Goal: Information Seeking & Learning: Learn about a topic

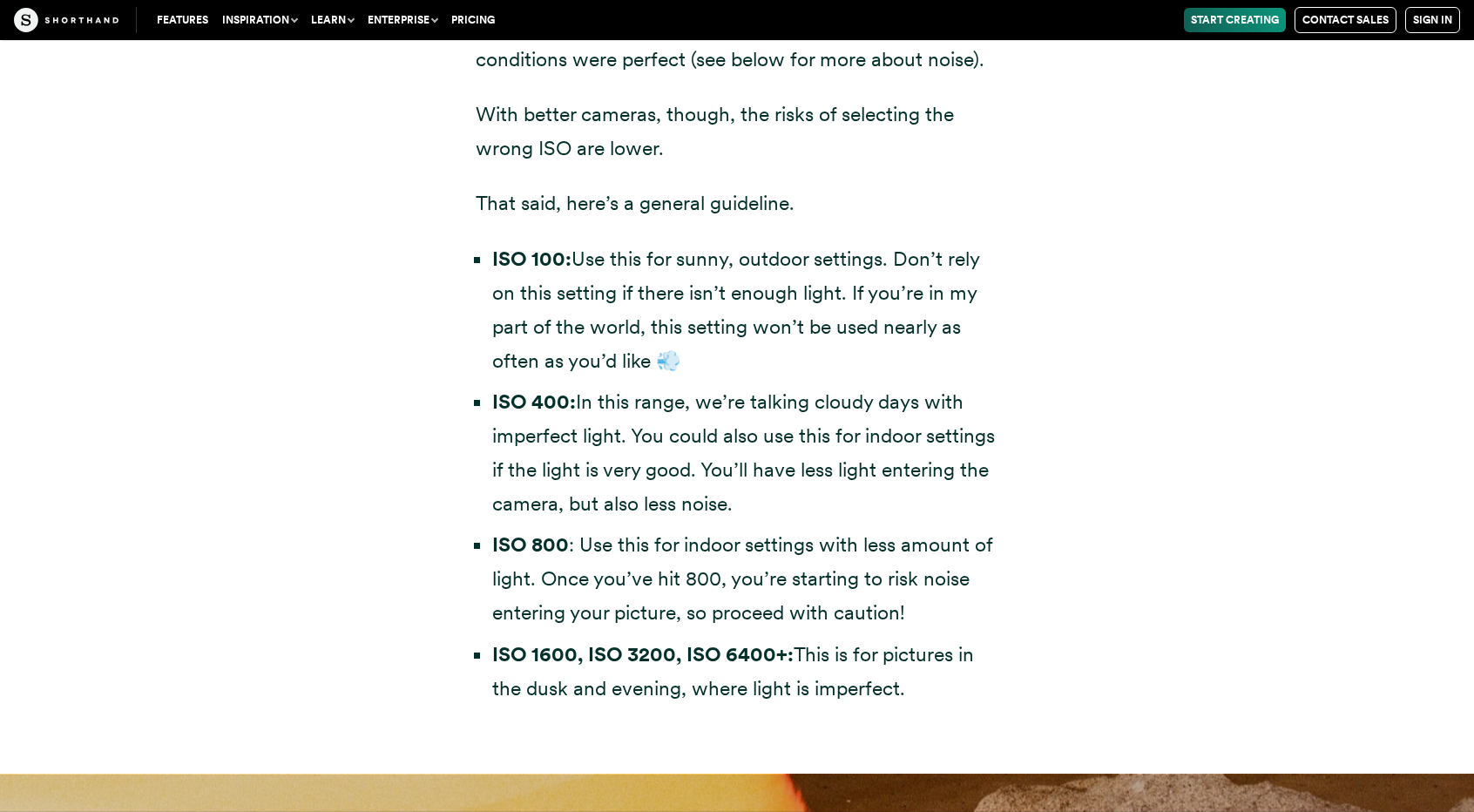
scroll to position [5189, 0]
click at [676, 277] on li "ISO 100: Use this for sunny, outdoor settings. Don’t rely on this setting if th…" at bounding box center [744, 311] width 506 height 136
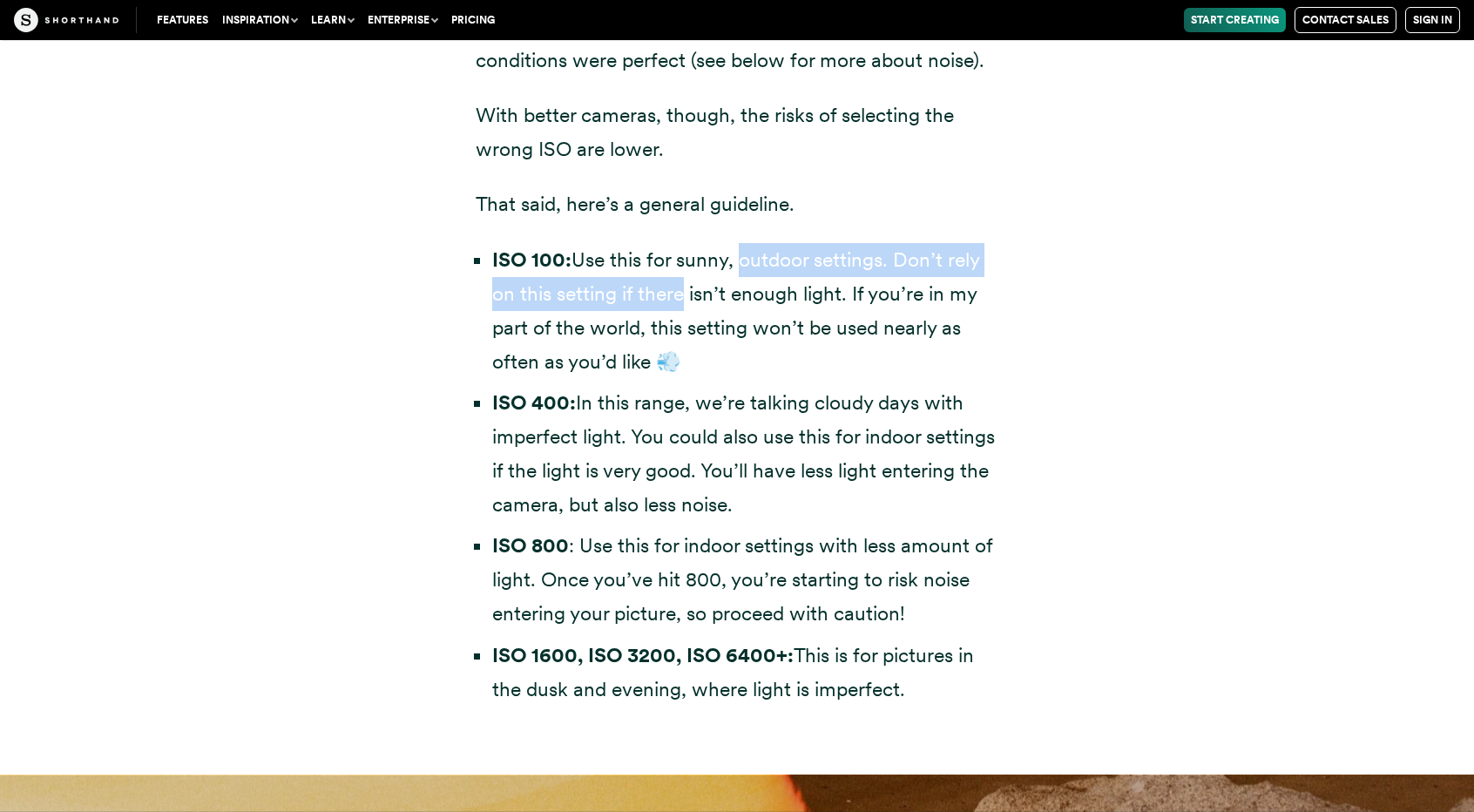
drag, startPoint x: 676, startPoint y: 277, endPoint x: 773, endPoint y: 262, distance: 98.2
click at [773, 262] on li "ISO 100: Use this for sunny, outdoor settings. Don’t rely on this setting if th…" at bounding box center [744, 311] width 506 height 136
click at [814, 273] on li "ISO 100: Use this for sunny, outdoor settings. Don’t rely on this setting if th…" at bounding box center [744, 311] width 506 height 136
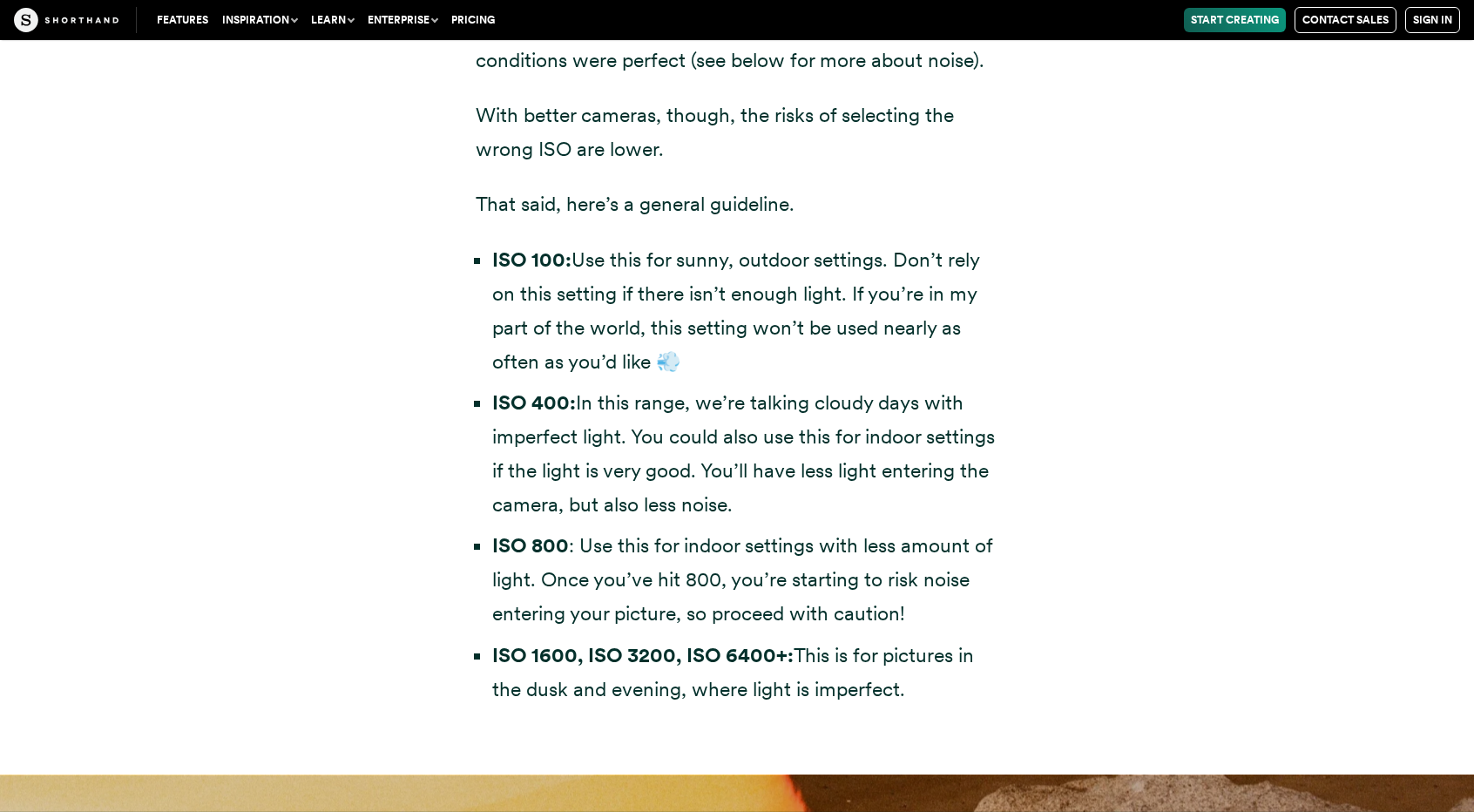
click at [688, 286] on li "ISO 100: Use this for sunny, outdoor settings. Don’t rely on this setting if th…" at bounding box center [744, 311] width 506 height 136
drag, startPoint x: 688, startPoint y: 286, endPoint x: 604, endPoint y: 286, distance: 84.0
click at [604, 286] on li "ISO 100: Use this for sunny, outdoor settings. Don’t rely on this setting if th…" at bounding box center [744, 311] width 506 height 136
click at [659, 324] on li "ISO 100: Use this for sunny, outdoor settings. Don’t rely on this setting if th…" at bounding box center [744, 311] width 506 height 136
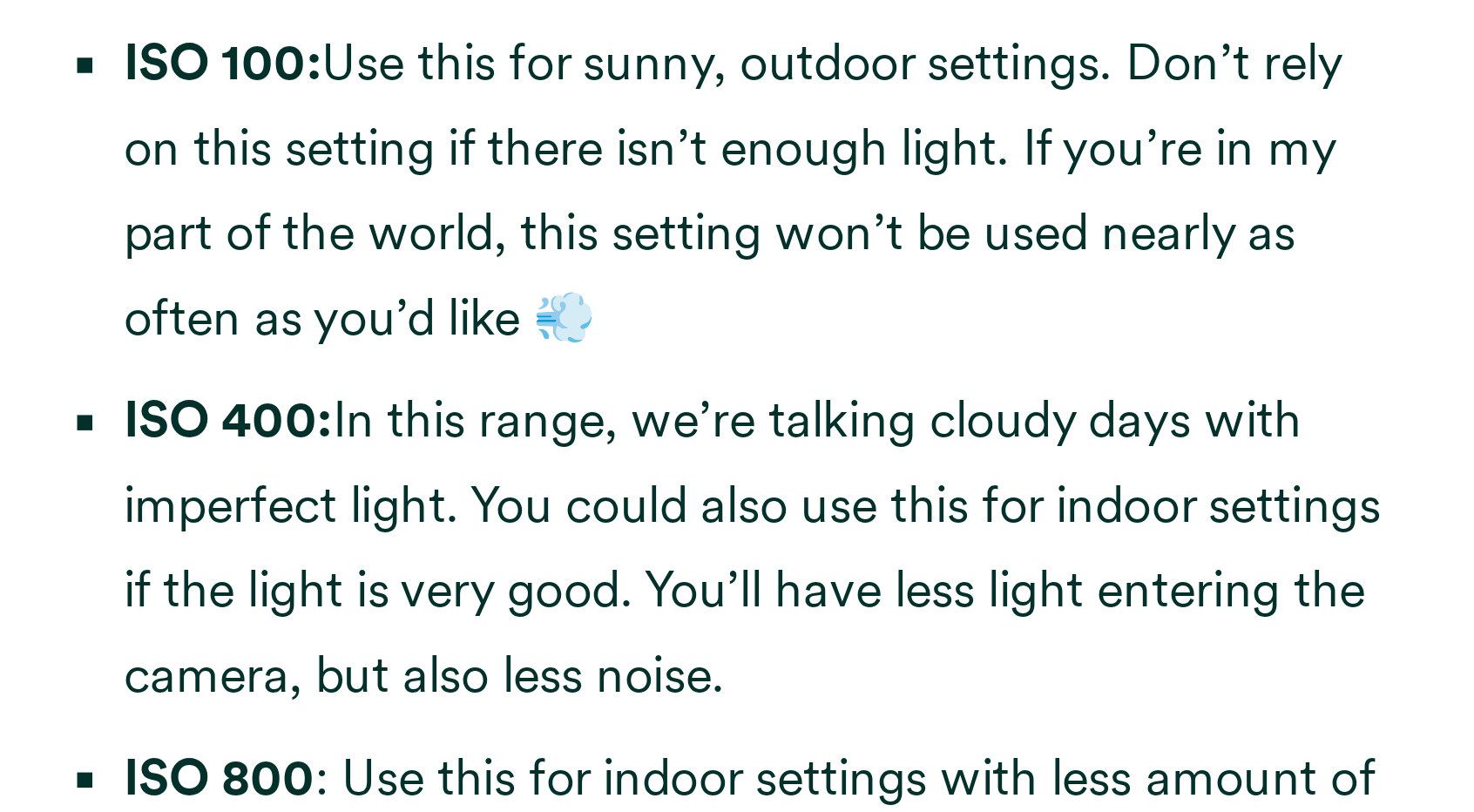
click at [752, 286] on li "ISO 100: Use this for sunny, outdoor settings. Don’t rely on this setting if th…" at bounding box center [744, 311] width 506 height 136
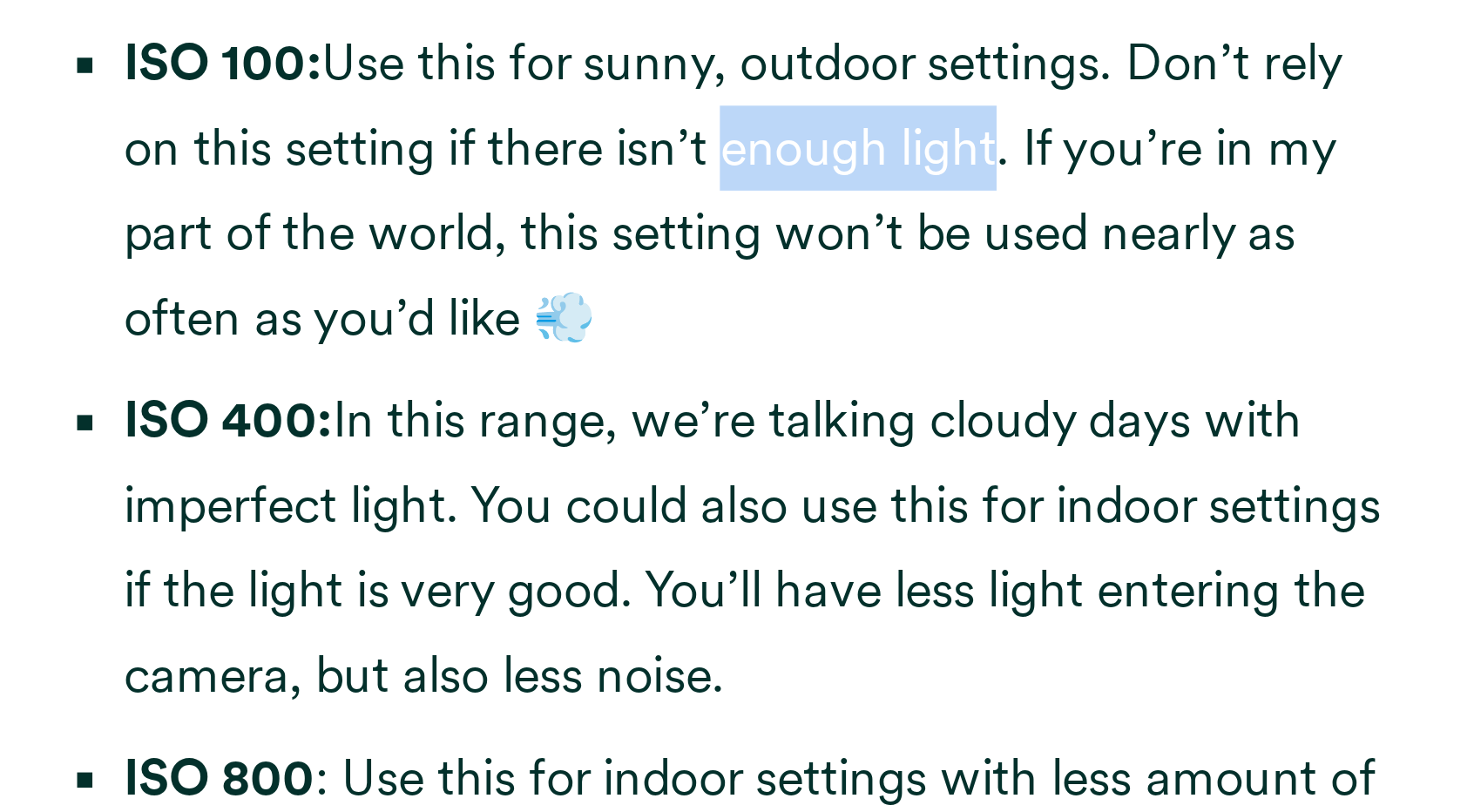
drag, startPoint x: 752, startPoint y: 286, endPoint x: 847, endPoint y: 293, distance: 95.3
click at [847, 293] on li "ISO 100: Use this for sunny, outdoor settings. Don’t rely on this setting if th…" at bounding box center [744, 311] width 506 height 136
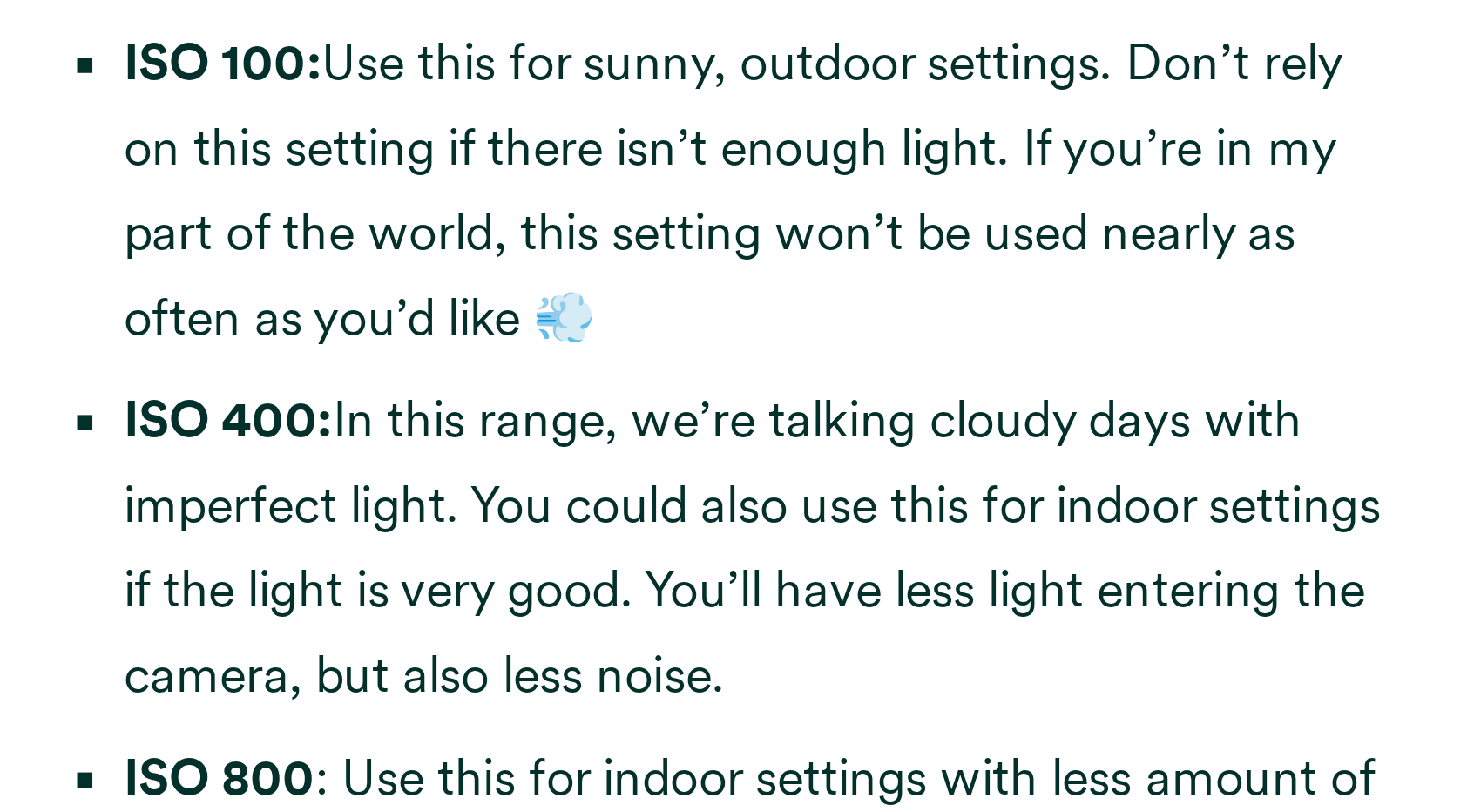
click at [659, 328] on li "ISO 100: Use this for sunny, outdoor settings. Don’t rely on this setting if th…" at bounding box center [744, 311] width 506 height 136
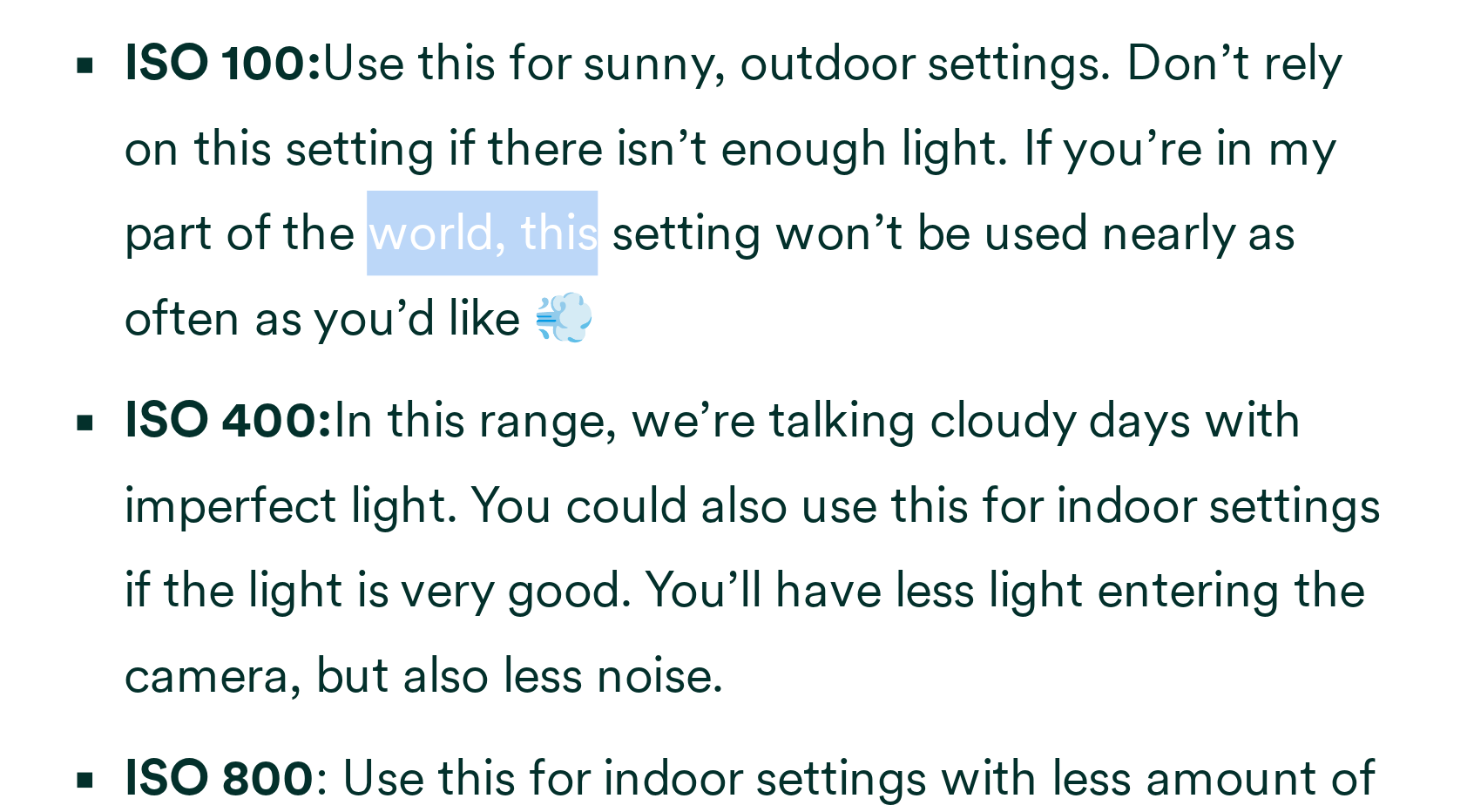
drag, startPoint x: 659, startPoint y: 328, endPoint x: 574, endPoint y: 324, distance: 85.1
click at [574, 324] on li "ISO 100: Use this for sunny, outdoor settings. Don’t rely on this setting if th…" at bounding box center [744, 311] width 506 height 136
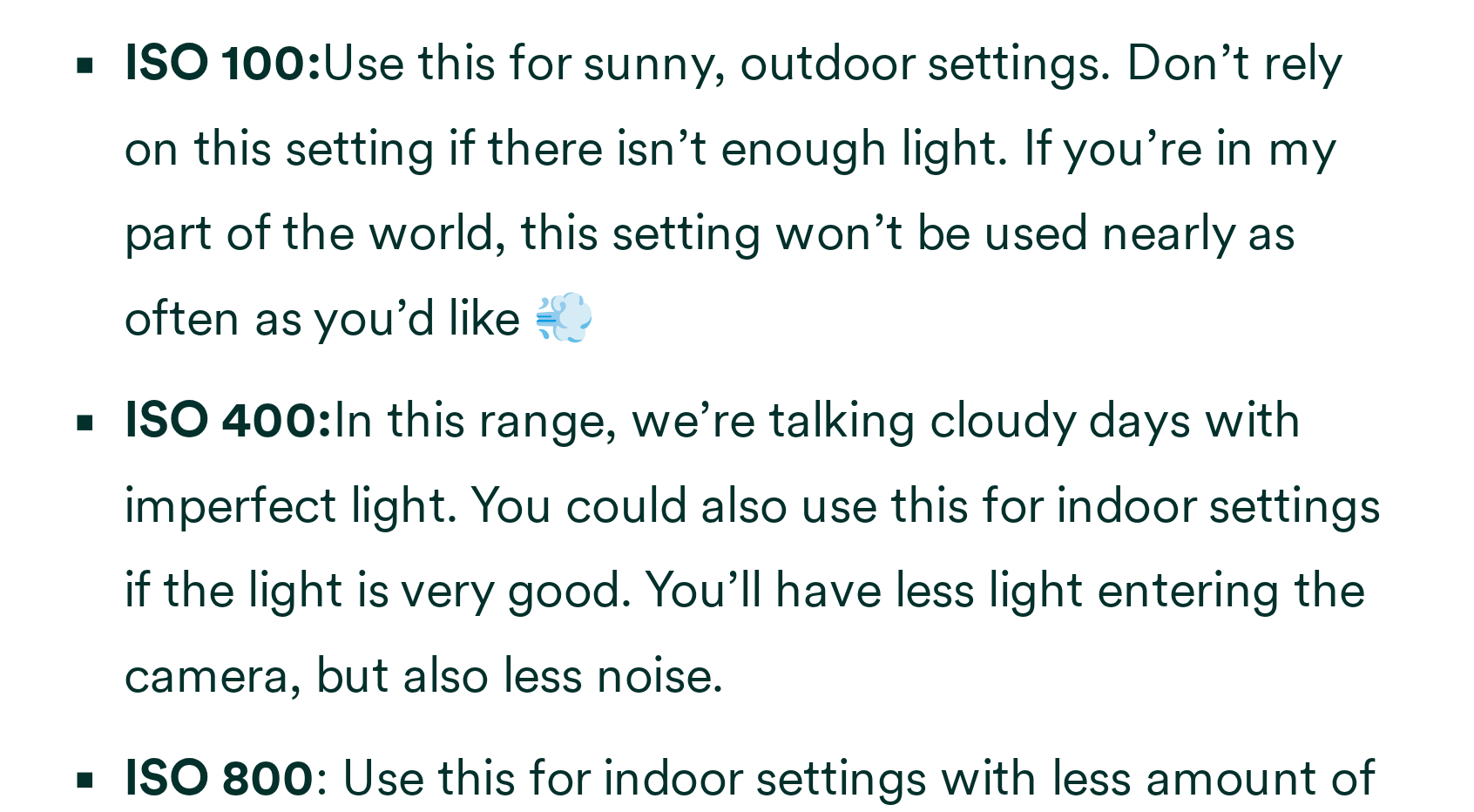
click at [702, 323] on li "ISO 100: Use this for sunny, outdoor settings. Don’t rely on this setting if th…" at bounding box center [744, 311] width 506 height 136
click at [732, 329] on li "ISO 100: Use this for sunny, outdoor settings. Don’t rely on this setting if th…" at bounding box center [744, 311] width 506 height 136
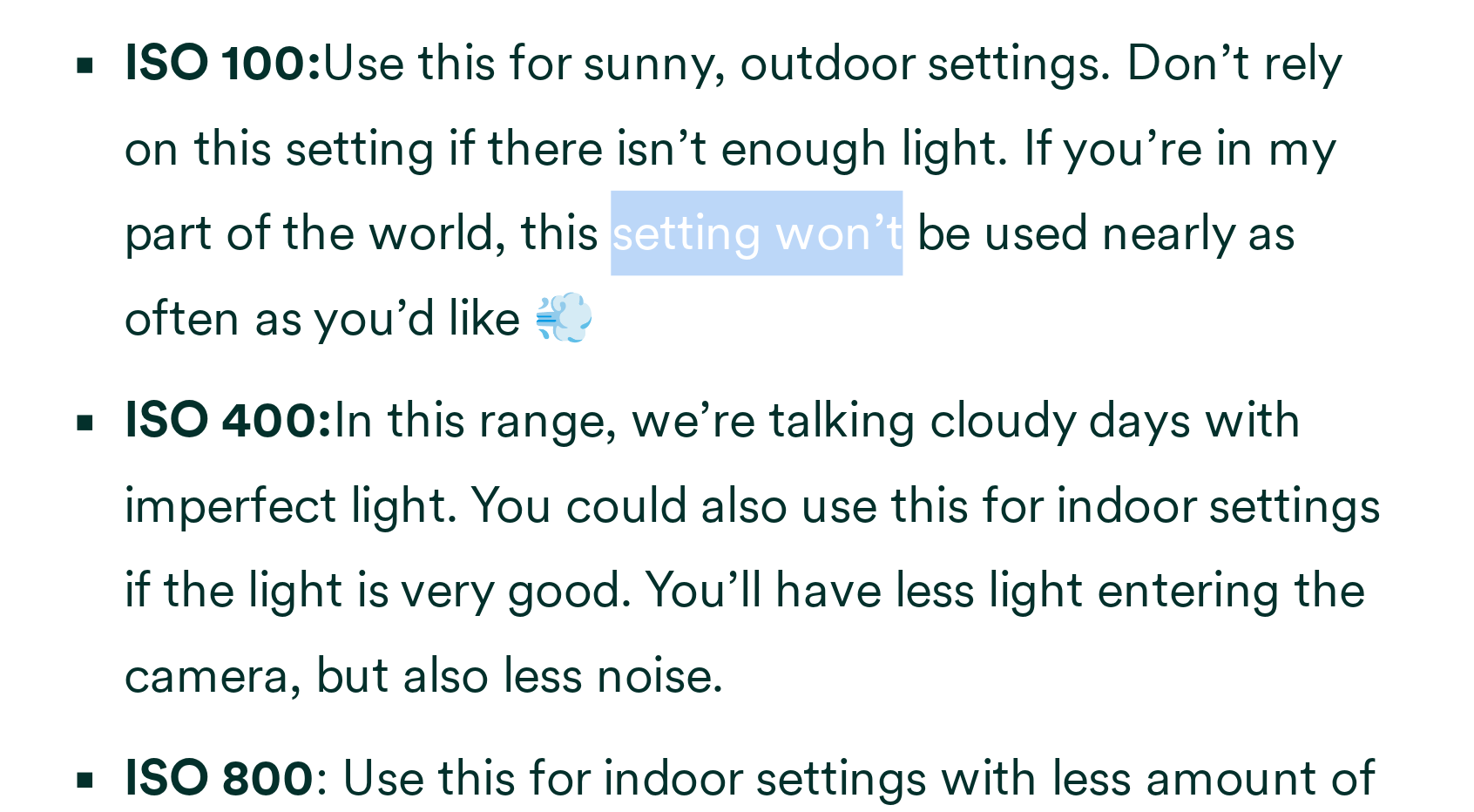
drag, startPoint x: 732, startPoint y: 329, endPoint x: 803, endPoint y: 326, distance: 71.1
click at [803, 326] on li "ISO 100: Use this for sunny, outdoor settings. Don’t rely on this setting if th…" at bounding box center [744, 311] width 506 height 136
click at [780, 322] on li "ISO 100: Use this for sunny, outdoor settings. Don’t rely on this setting if th…" at bounding box center [744, 311] width 506 height 136
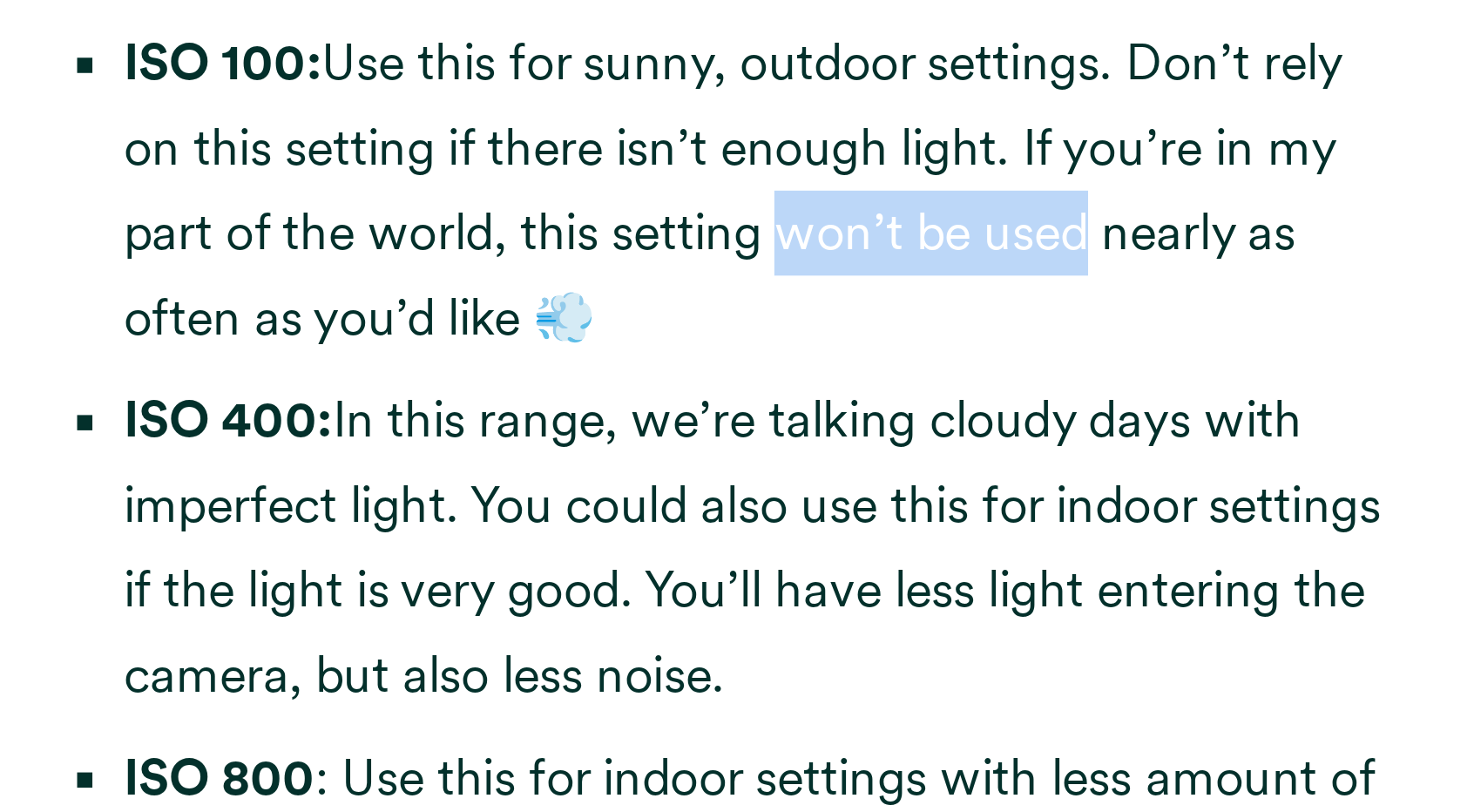
drag, startPoint x: 780, startPoint y: 322, endPoint x: 843, endPoint y: 321, distance: 63.0
click at [843, 321] on li "ISO 100: Use this for sunny, outdoor settings. Don’t rely on this setting if th…" at bounding box center [744, 311] width 506 height 136
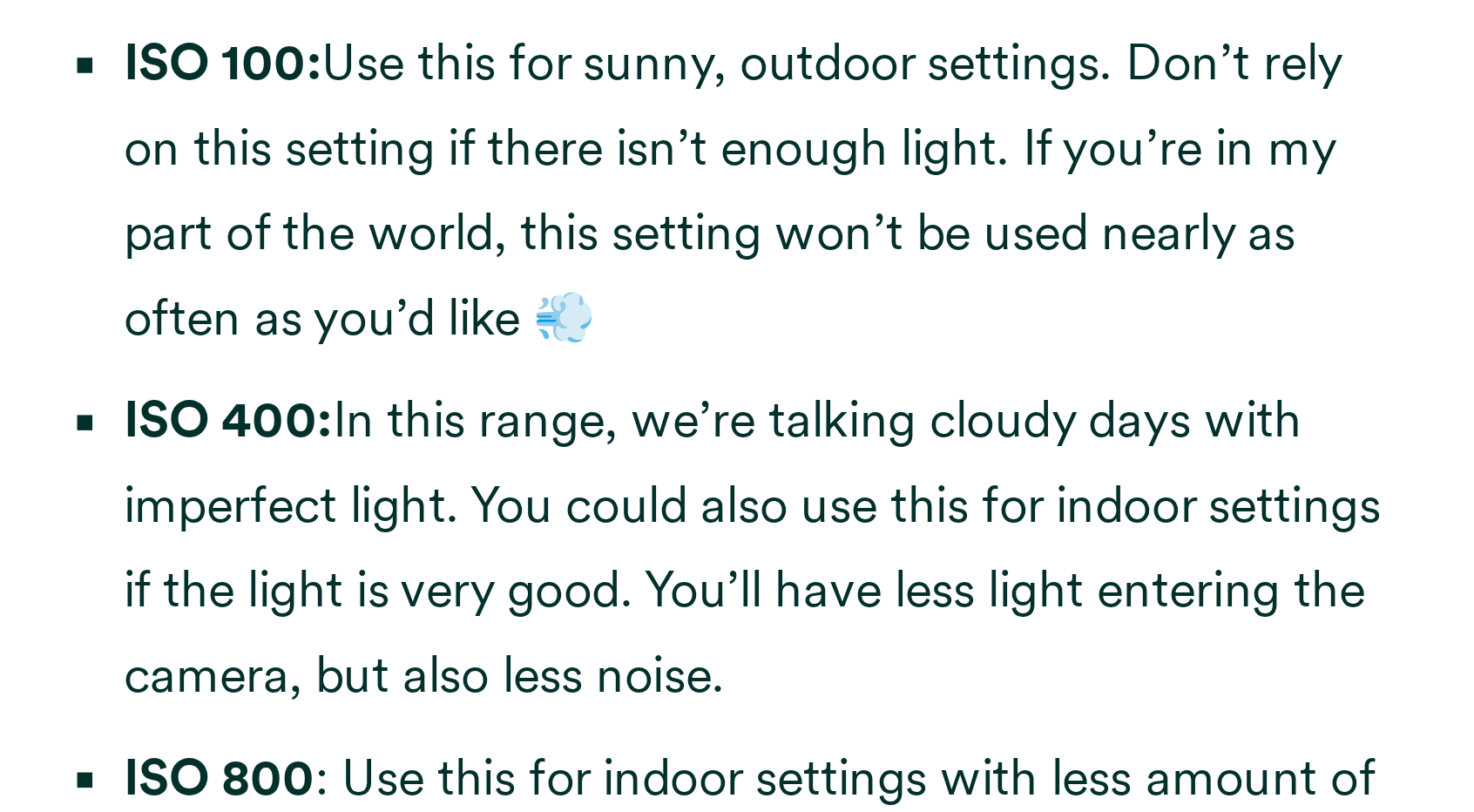
click at [655, 349] on li "ISO 100: Use this for sunny, outdoor settings. Don’t rely on this setting if th…" at bounding box center [744, 311] width 506 height 136
click at [606, 357] on li "ISO 100: Use this for sunny, outdoor settings. Don’t rely on this setting if th…" at bounding box center [744, 311] width 506 height 136
drag, startPoint x: 606, startPoint y: 357, endPoint x: 565, endPoint y: 356, distance: 41.0
click at [565, 356] on li "ISO 100: Use this for sunny, outdoor settings. Don’t rely on this setting if th…" at bounding box center [744, 311] width 506 height 136
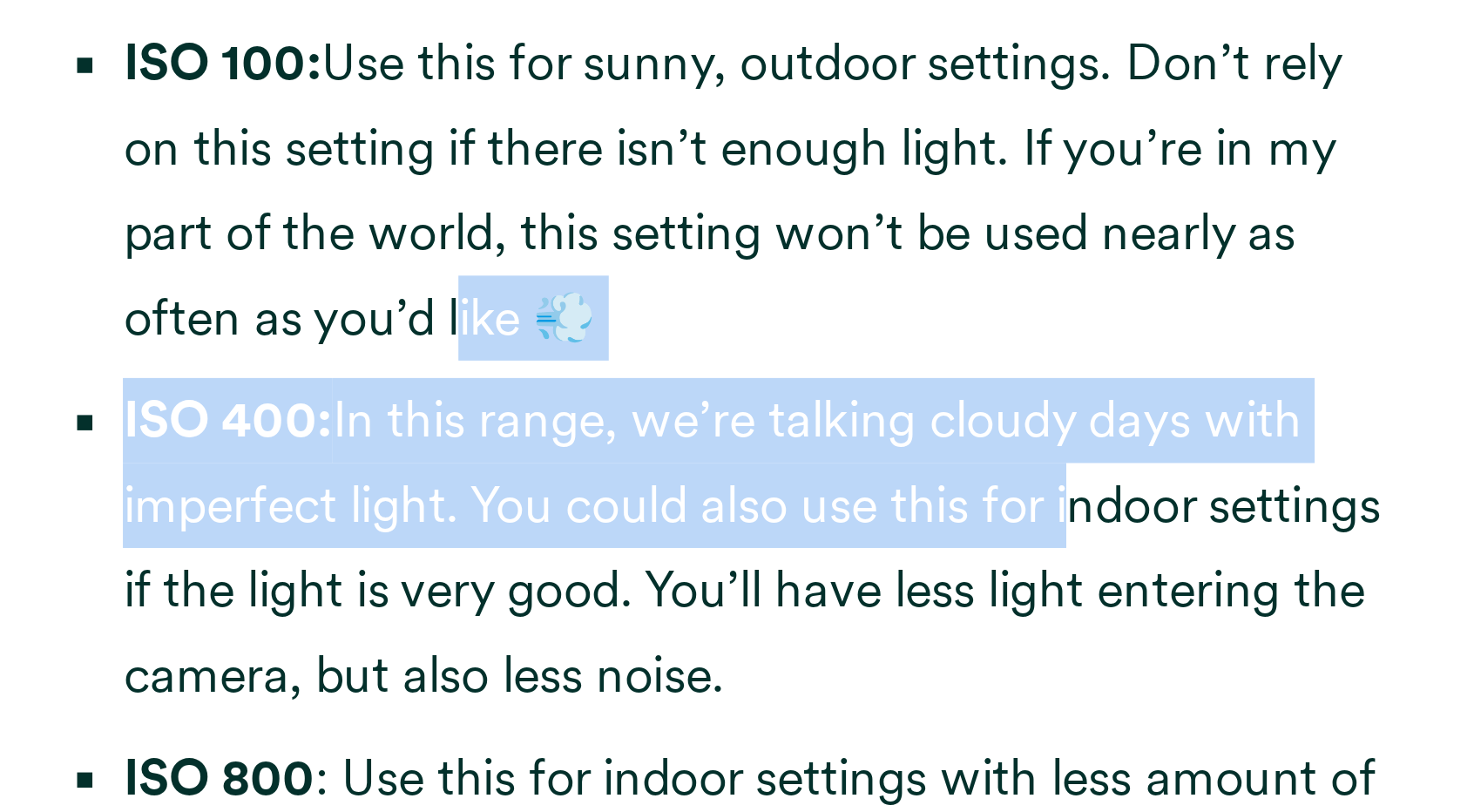
drag, startPoint x: 627, startPoint y: 378, endPoint x: 872, endPoint y: 421, distance: 248.7
click at [872, 421] on ul "ISO 100: Use this for sunny, outdoor settings. Don’t rely on this setting if th…" at bounding box center [737, 475] width 523 height 463
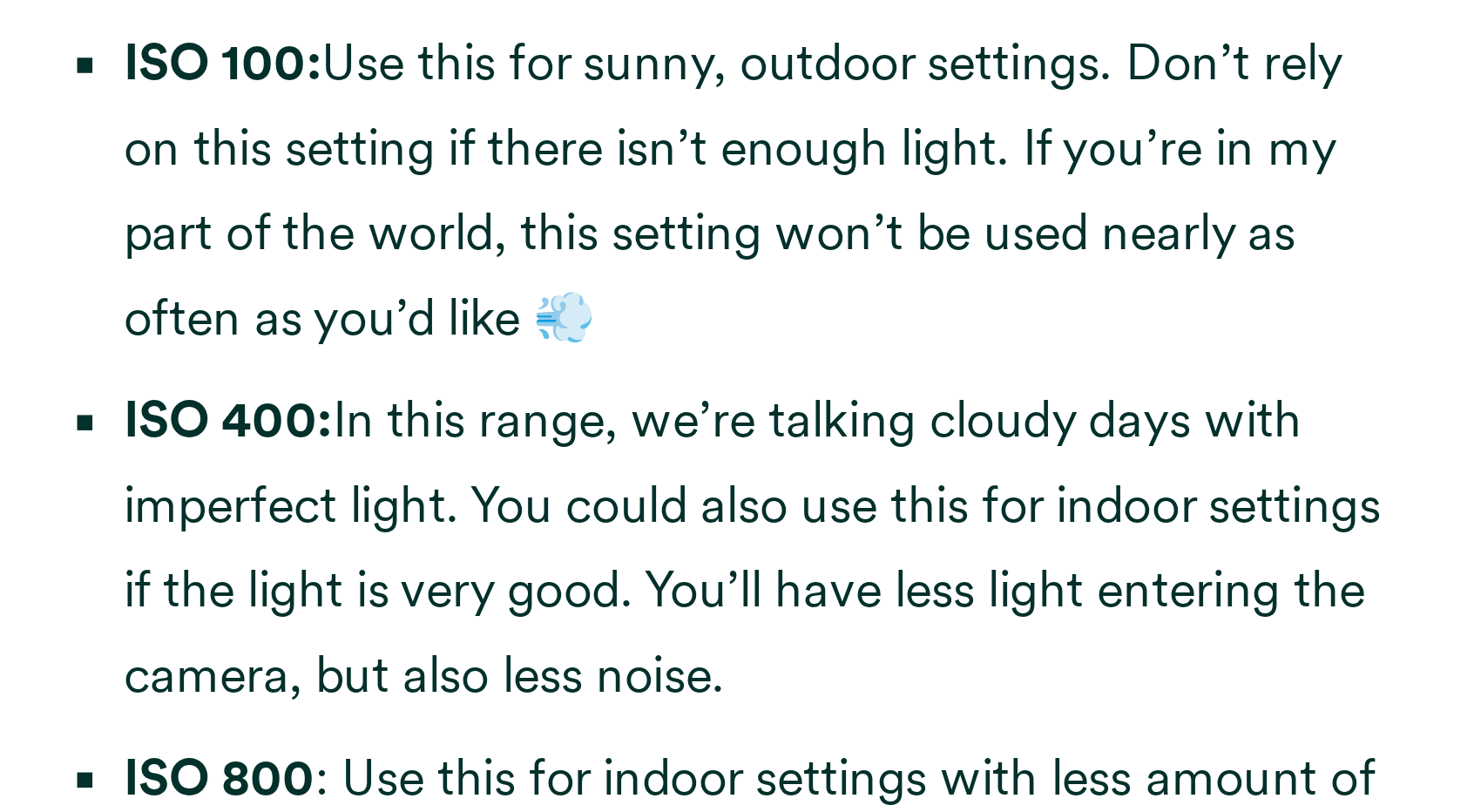
click at [896, 435] on li "ISO 400: In this range, we’re talking cloudy days with imperfect light. You cou…" at bounding box center [744, 453] width 506 height 136
click at [680, 430] on li "ISO 400: In this range, we’re talking cloudy days with imperfect light. You cou…" at bounding box center [744, 453] width 506 height 136
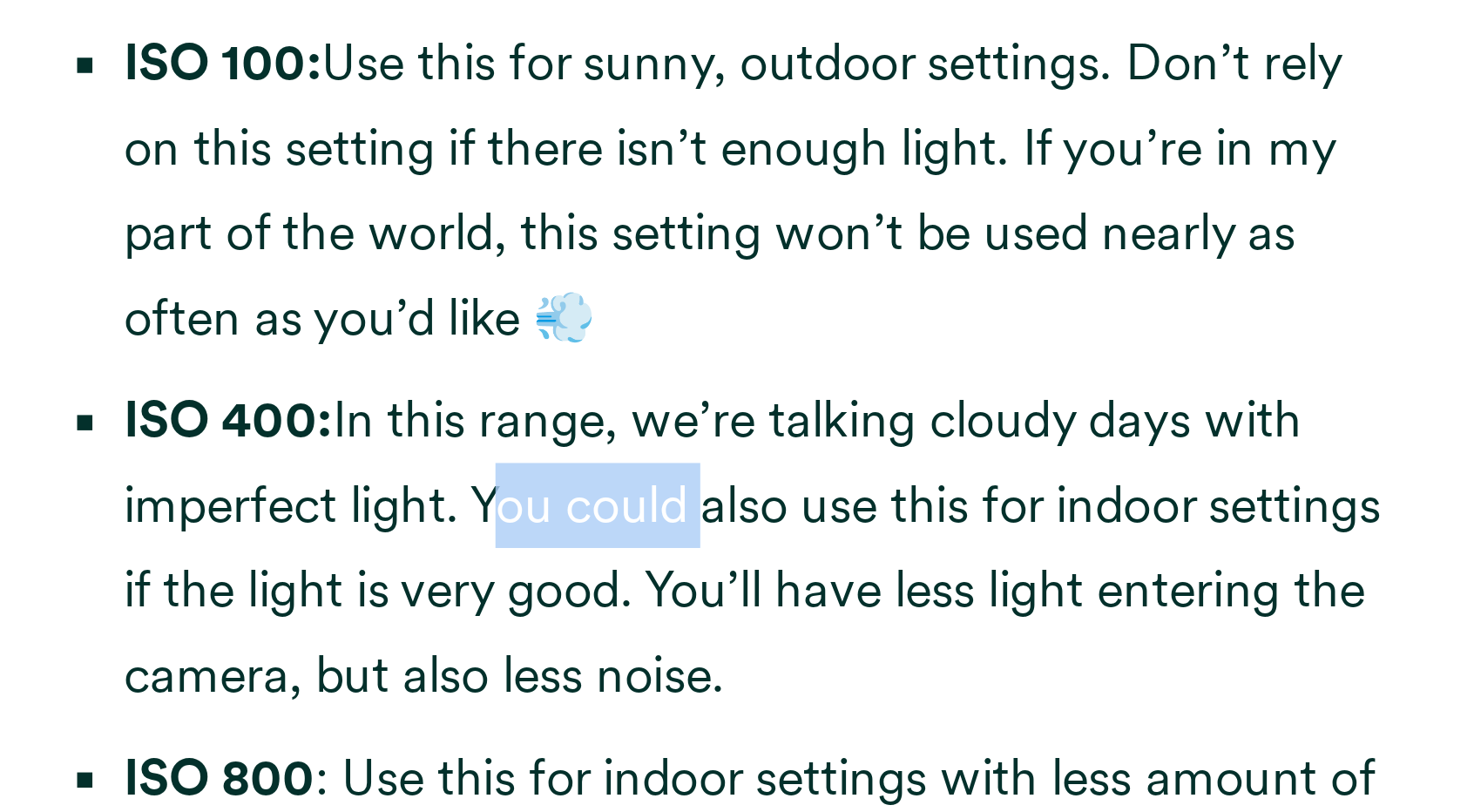
drag, startPoint x: 680, startPoint y: 430, endPoint x: 632, endPoint y: 432, distance: 48.0
click at [632, 432] on li "ISO 400: In this range, we’re talking cloudy days with imperfect light. You cou…" at bounding box center [744, 453] width 506 height 136
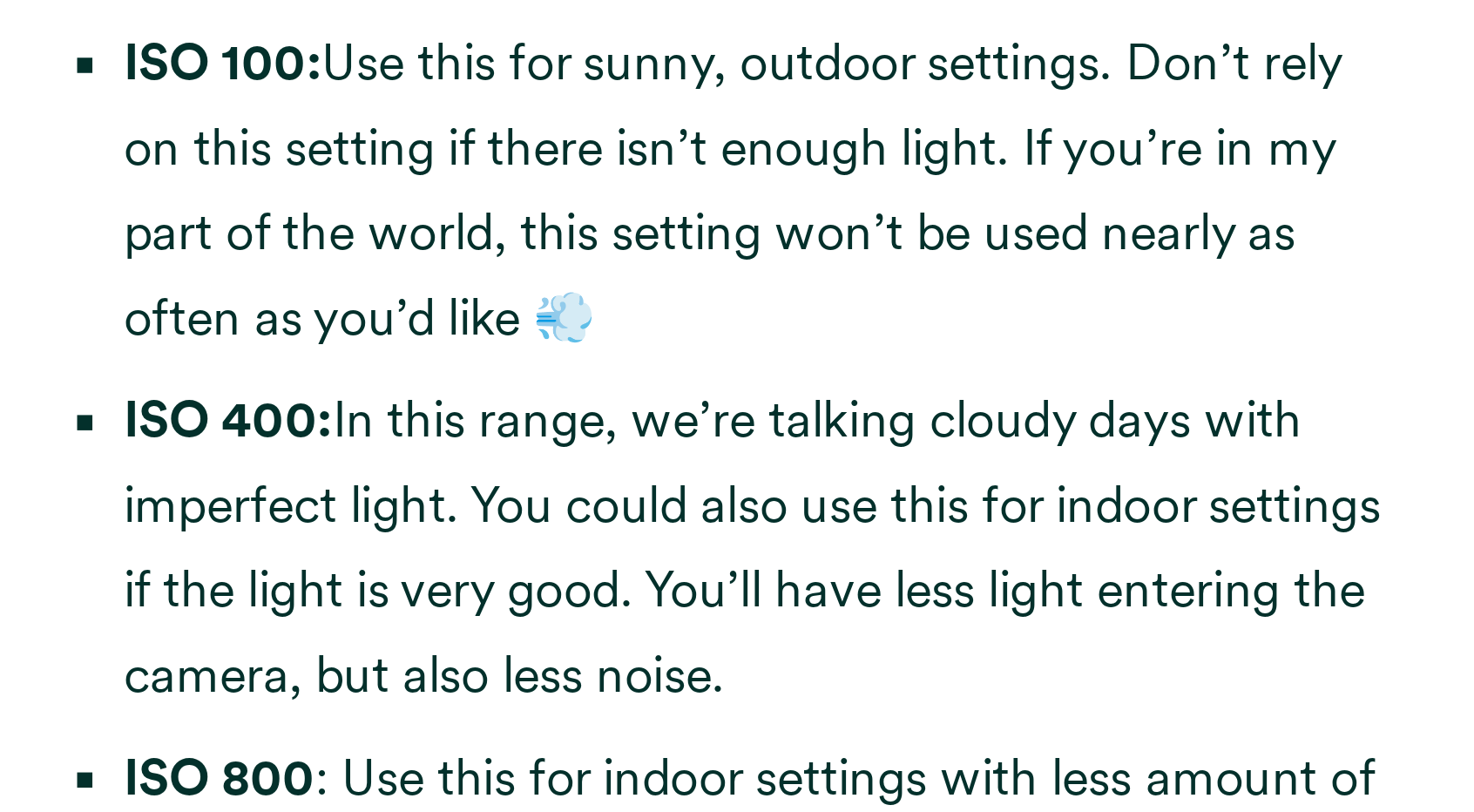
click at [741, 435] on li "ISO 400: In this range, we’re talking cloudy days with imperfect light. You cou…" at bounding box center [744, 453] width 506 height 136
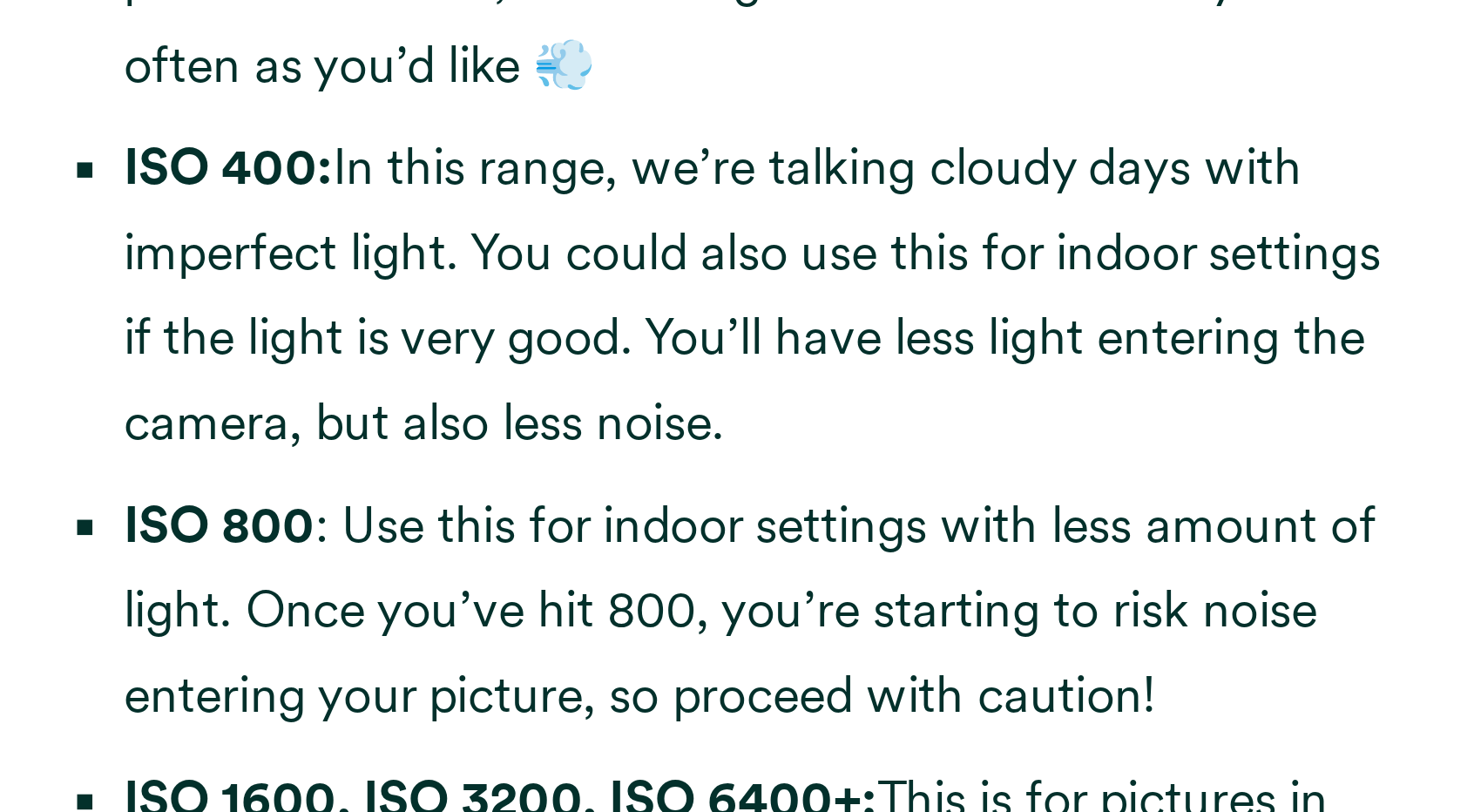
click at [683, 529] on li "ISO 800 : Use this for indoor settings with less amount of light. Once you’ve h…" at bounding box center [744, 579] width 506 height 102
click at [616, 582] on li "ISO 800 : Use this for indoor settings with less amount of light. Once you’ve h…" at bounding box center [744, 579] width 506 height 102
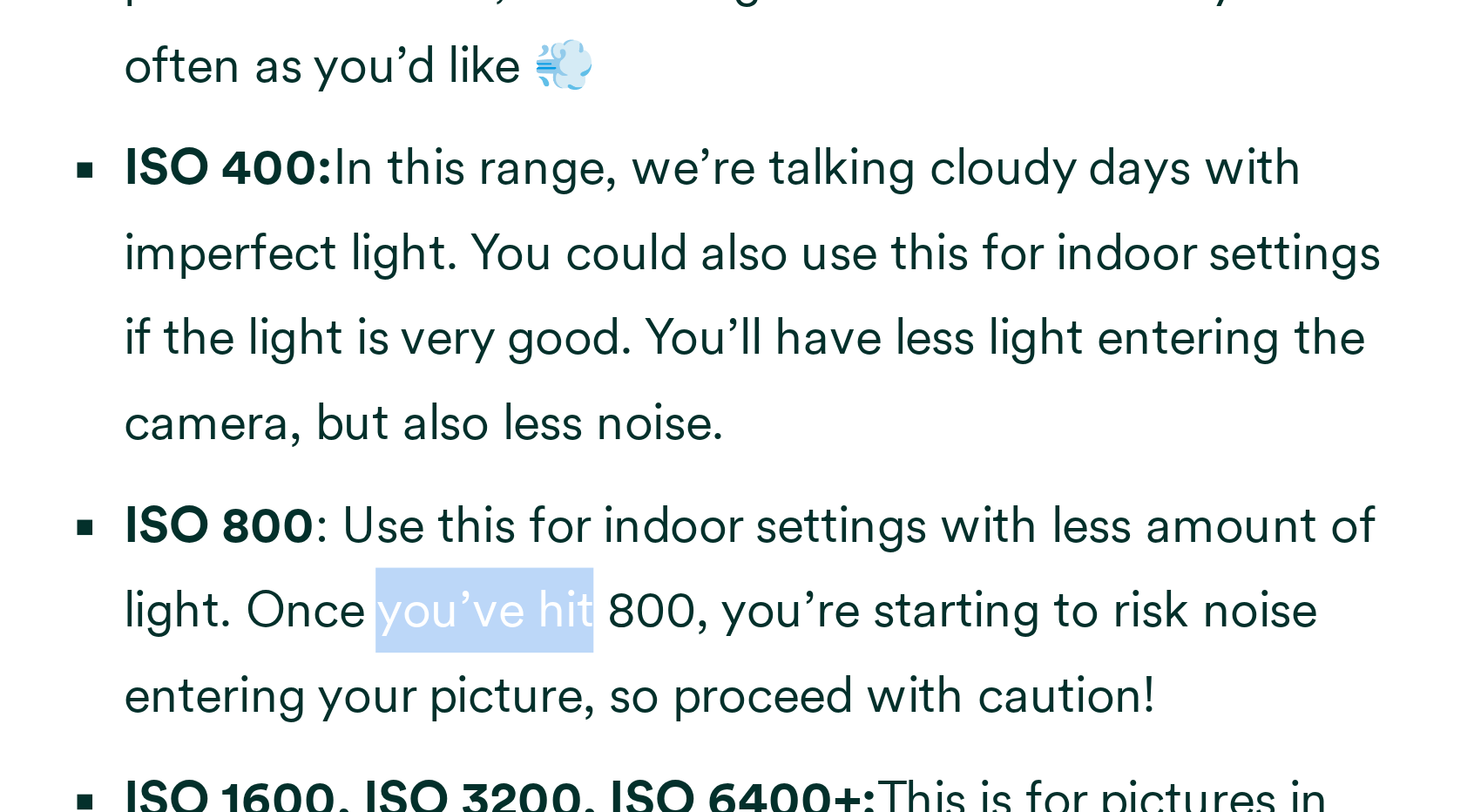
drag, startPoint x: 616, startPoint y: 582, endPoint x: 704, endPoint y: 576, distance: 88.2
click at [704, 576] on li "ISO 800 : Use this for indoor settings with less amount of light. Once you’ve h…" at bounding box center [744, 579] width 506 height 102
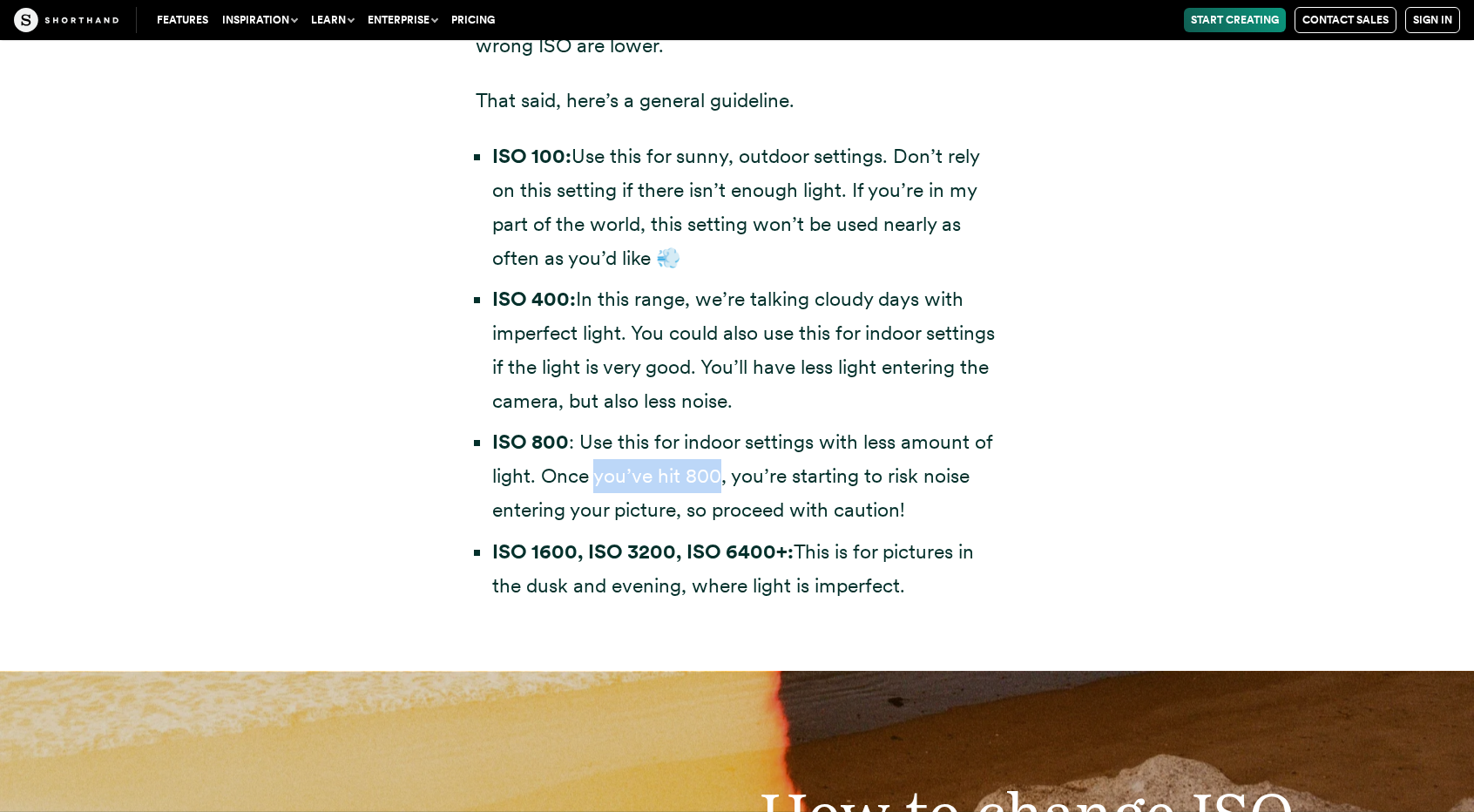
scroll to position [5291, 0]
click at [718, 441] on li "ISO 800 : Use this for indoor settings with less amount of light. Once you’ve h…" at bounding box center [744, 477] width 506 height 102
click at [856, 455] on li "ISO 800 : Use this for indoor settings with less amount of light. Once you’ve h…" at bounding box center [744, 477] width 506 height 102
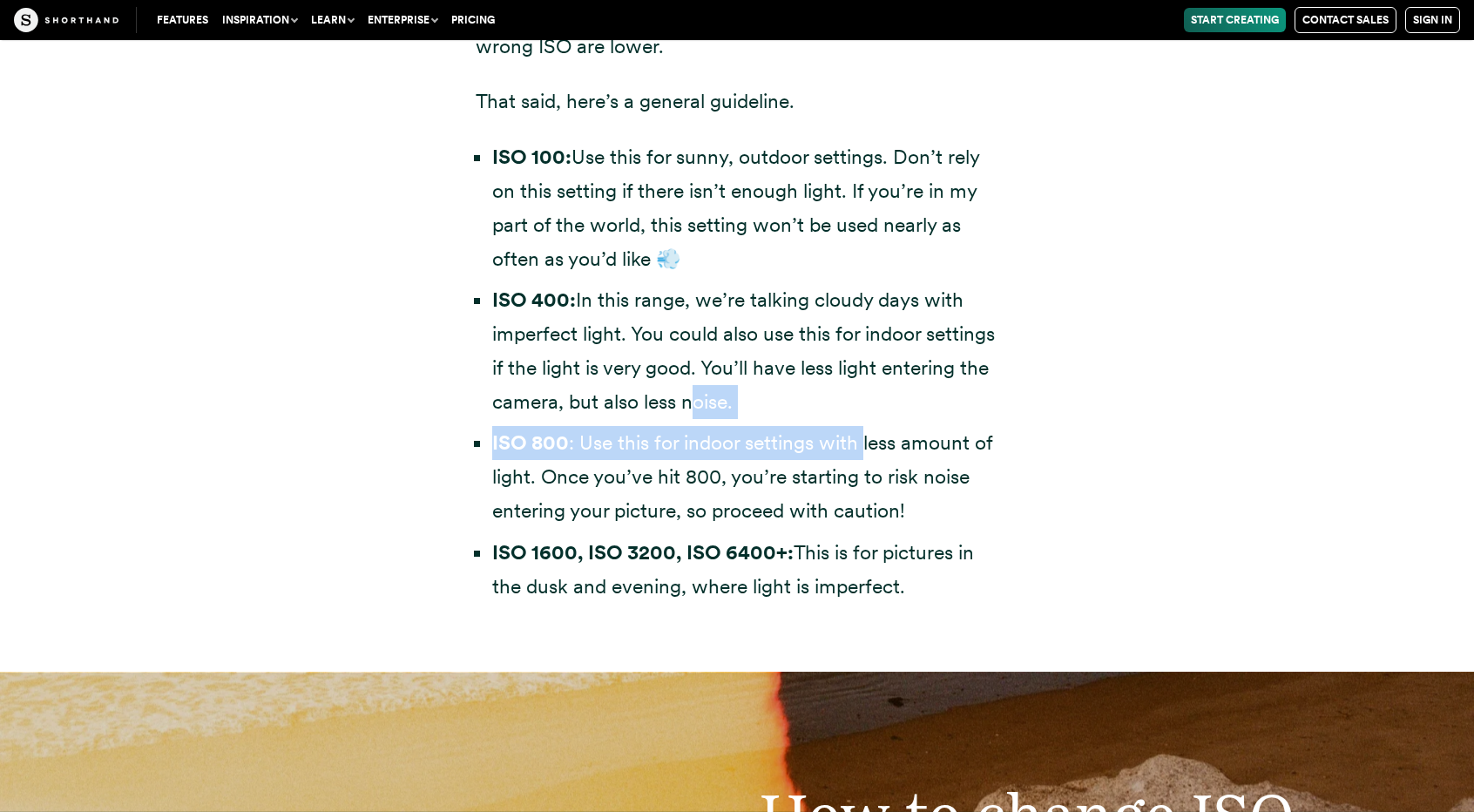
drag, startPoint x: 856, startPoint y: 455, endPoint x: 703, endPoint y: 417, distance: 157.6
click at [703, 417] on ul "ISO 100: Use this for sunny, outdoor settings. Don’t rely on this setting if th…" at bounding box center [737, 372] width 523 height 463
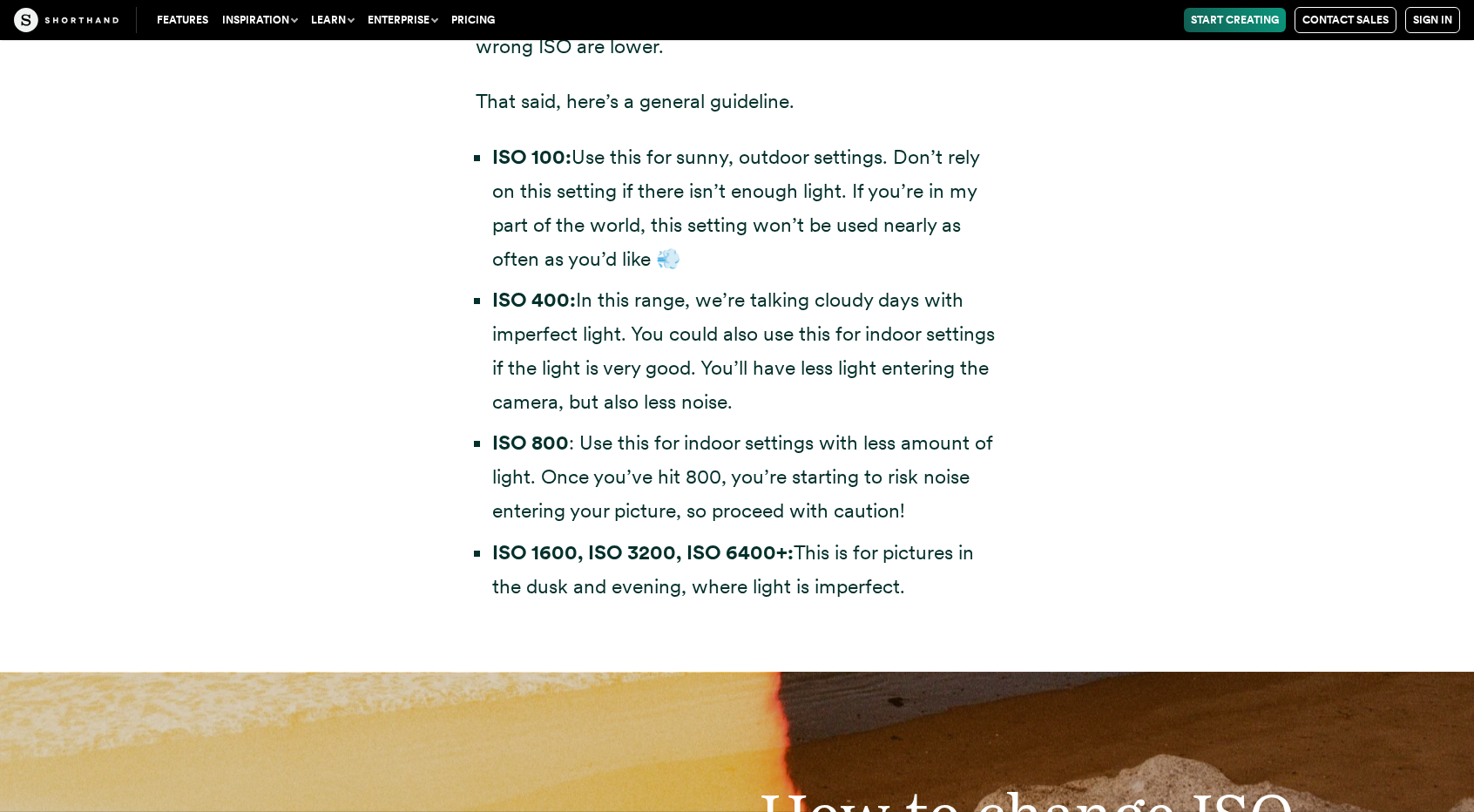
click at [878, 469] on li "ISO 800 : Use this for indoor settings with less amount of light. Once you’ve h…" at bounding box center [744, 477] width 506 height 102
click at [889, 426] on li "ISO 800 : Use this for indoor settings with less amount of light. Once you’ve h…" at bounding box center [744, 477] width 506 height 102
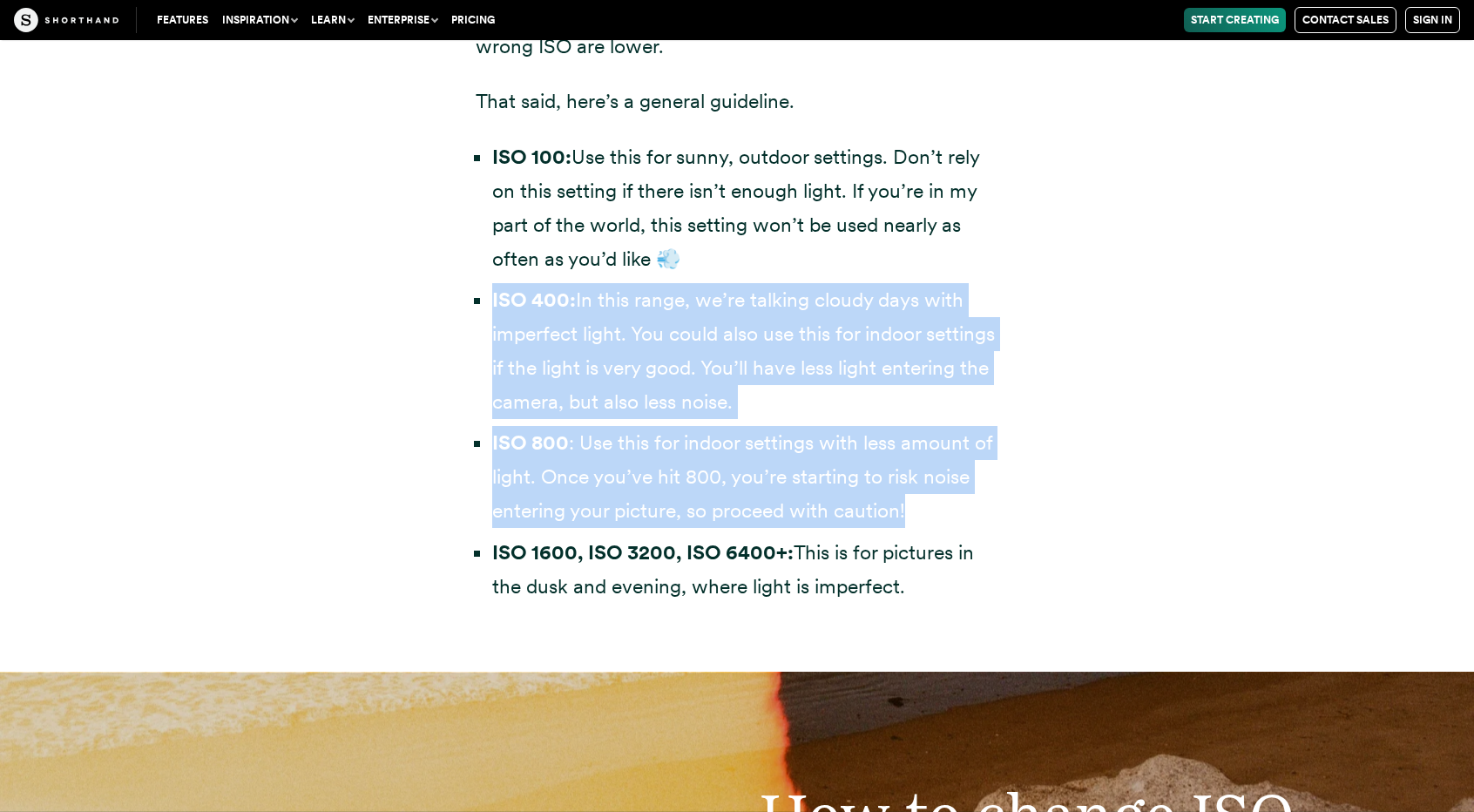
drag, startPoint x: 889, startPoint y: 425, endPoint x: 1014, endPoint y: 408, distance: 126.2
click at [1014, 408] on div "It’s hard to give general advice, especially as camera technology improves. Not…" at bounding box center [737, 232] width 592 height 882
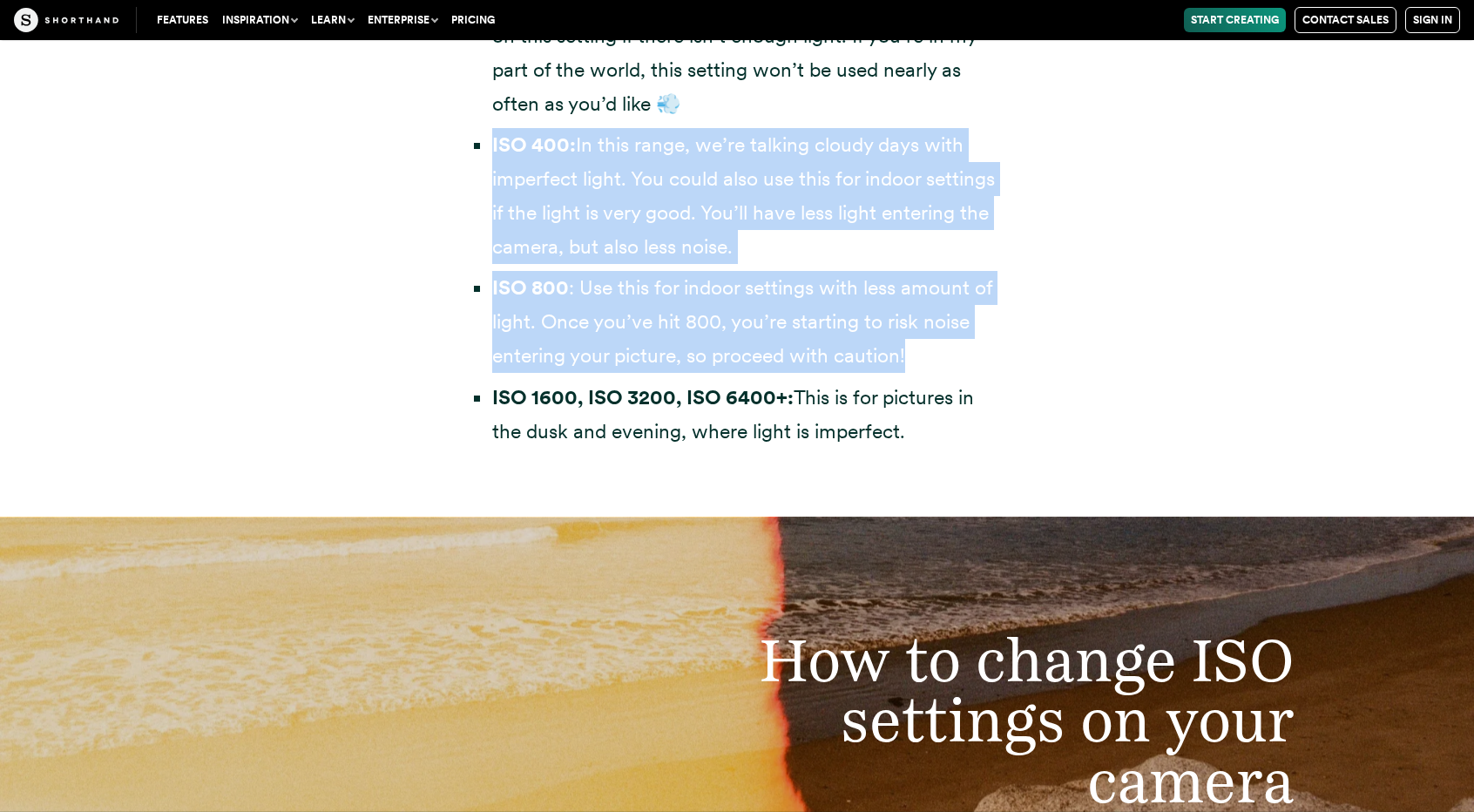
scroll to position [5445, 0]
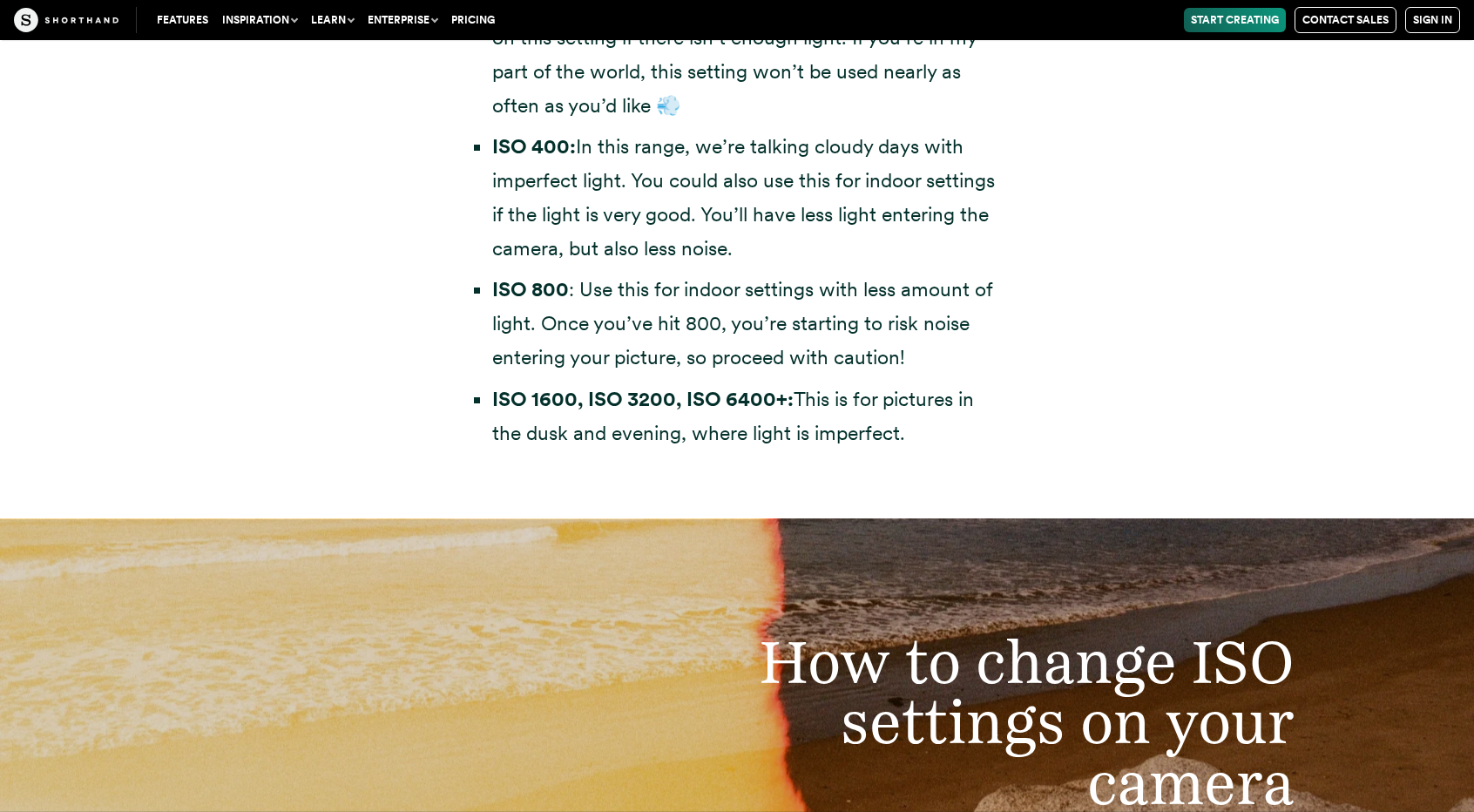
click at [744, 378] on ul "ISO 100: Use this for sunny, outdoor settings. Don’t rely on this setting if th…" at bounding box center [737, 219] width 523 height 463
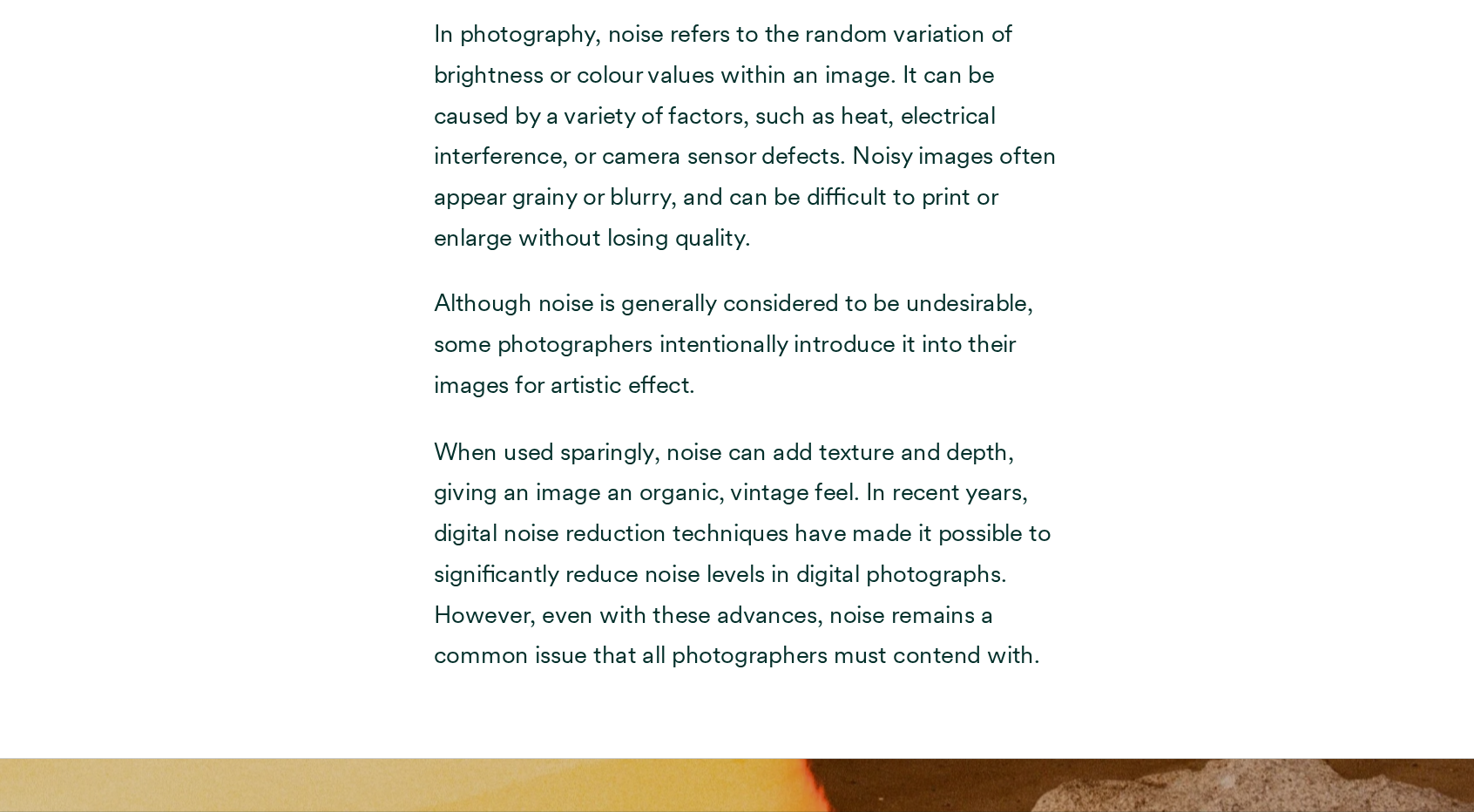
scroll to position [7281, 0]
click at [629, 201] on p "In photography, noise refers to the random variation of brightness or colour va…" at bounding box center [737, 247] width 523 height 205
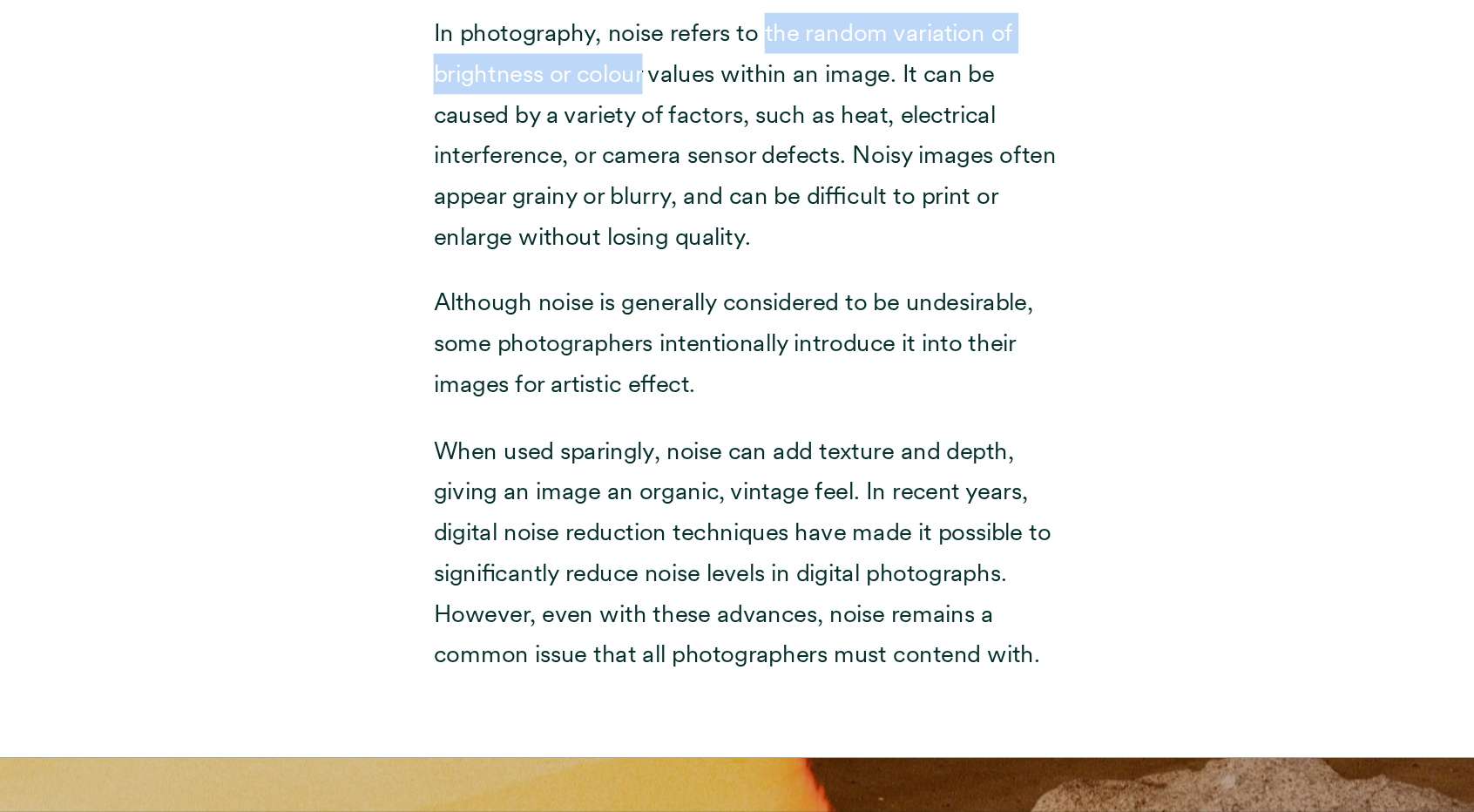
drag, startPoint x: 629, startPoint y: 201, endPoint x: 785, endPoint y: 166, distance: 159.9
click at [785, 166] on p "In photography, noise refers to the random variation of brightness or colour va…" at bounding box center [737, 247] width 523 height 205
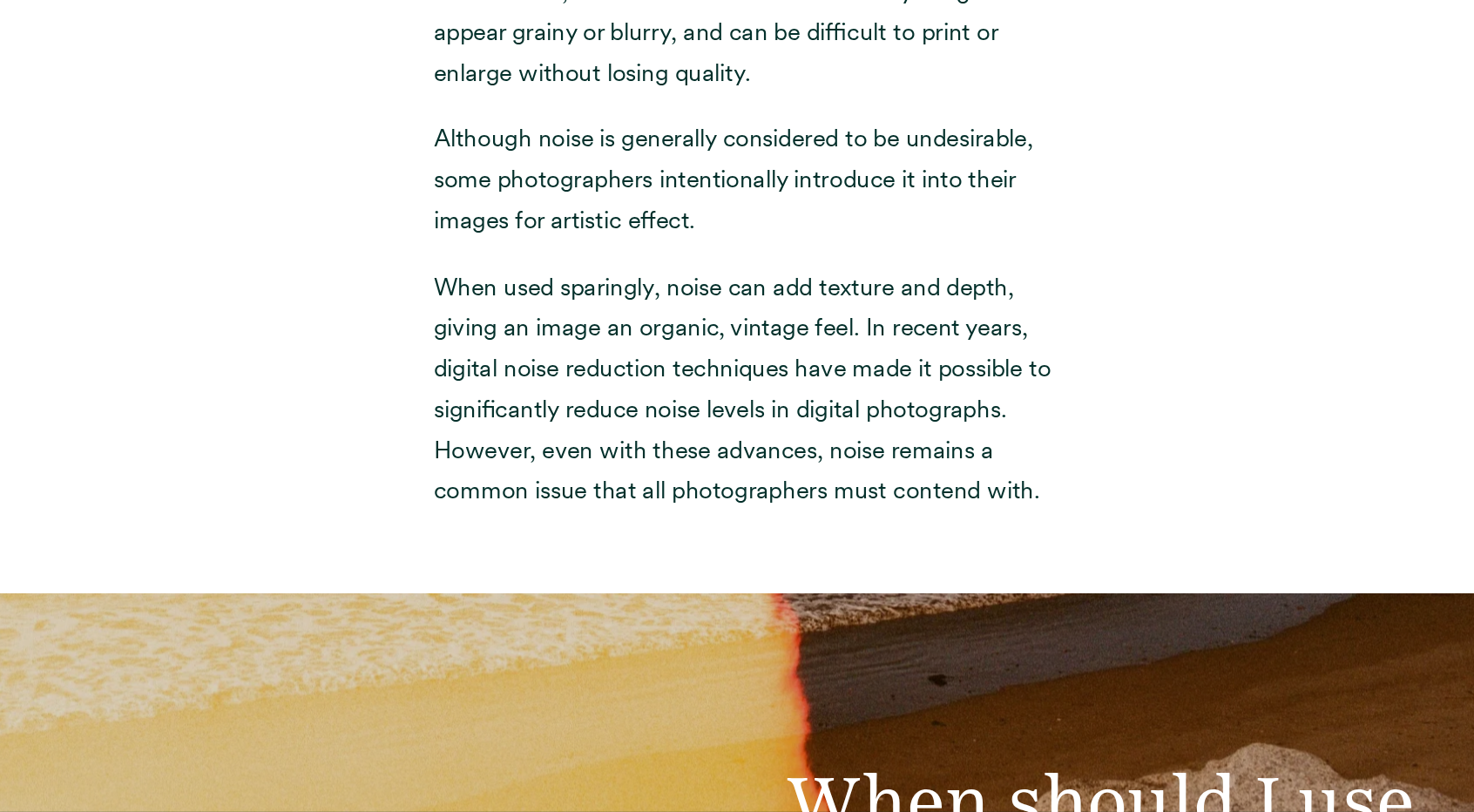
click at [595, 269] on p "Although noise is generally considered to be undesirable, some photographers in…" at bounding box center [737, 284] width 523 height 102
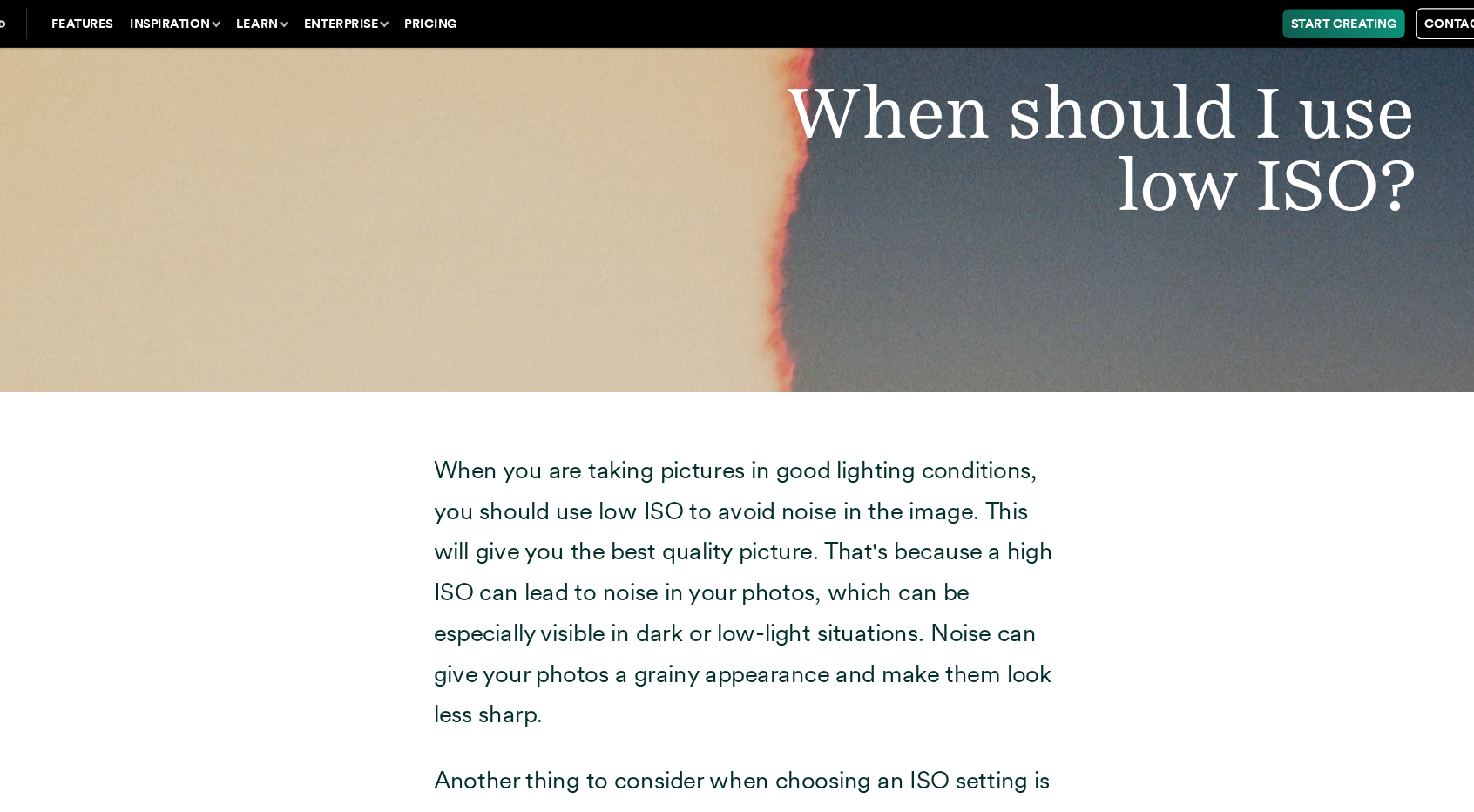
scroll to position [8127, 0]
click at [662, 412] on p "When you are taking pictures in good lighting conditions, you should use low IS…" at bounding box center [737, 495] width 523 height 239
drag, startPoint x: 662, startPoint y: 412, endPoint x: 771, endPoint y: 413, distance: 109.0
click at [771, 413] on p "When you are taking pictures in good lighting conditions, you should use low IS…" at bounding box center [737, 495] width 523 height 239
drag, startPoint x: 622, startPoint y: 469, endPoint x: 566, endPoint y: 467, distance: 56.0
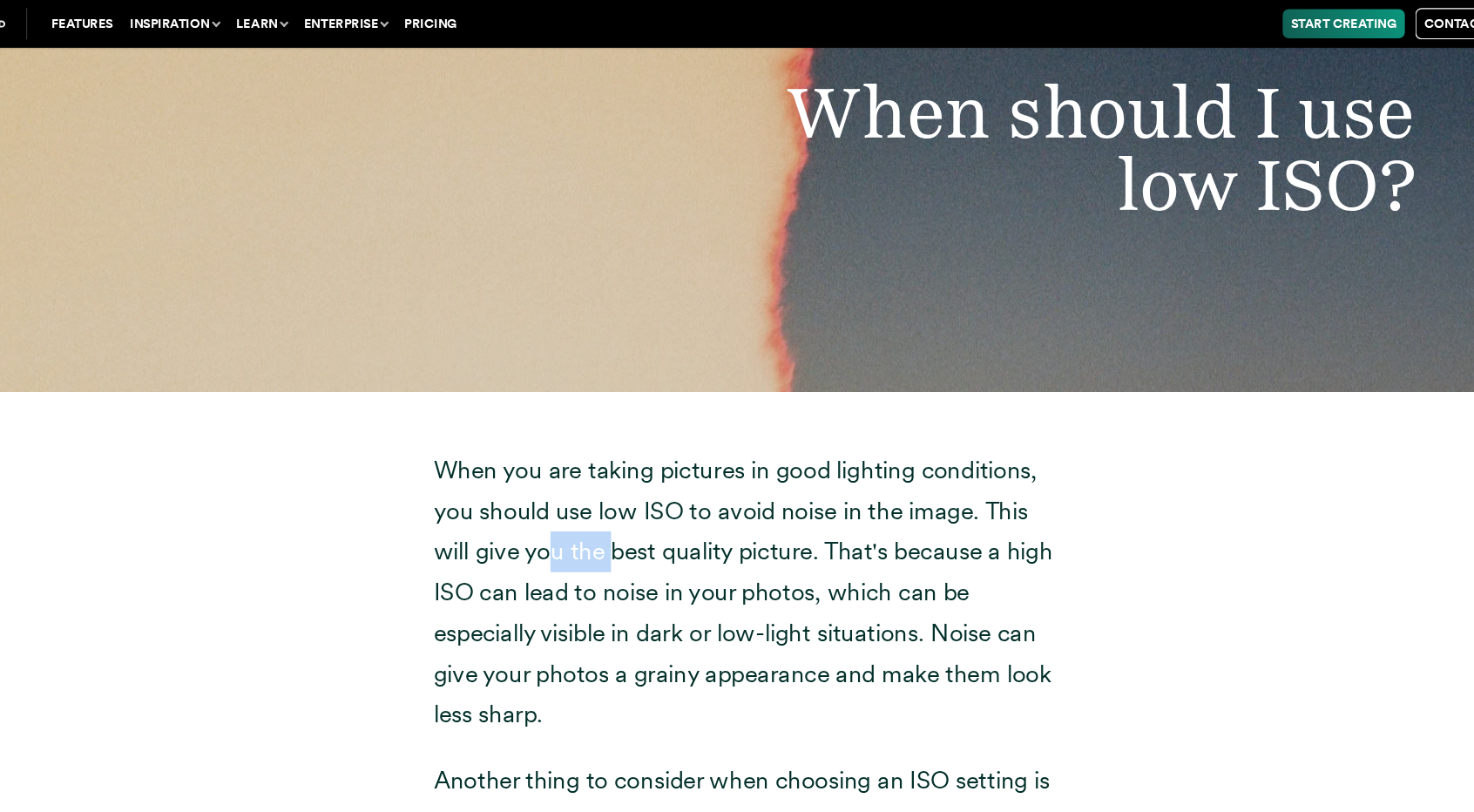
click at [566, 467] on p "When you are taking pictures in good lighting conditions, you should use low IS…" at bounding box center [737, 495] width 523 height 239
click at [694, 538] on p "When you are taking pictures in good lighting conditions, you should use low IS…" at bounding box center [737, 495] width 523 height 239
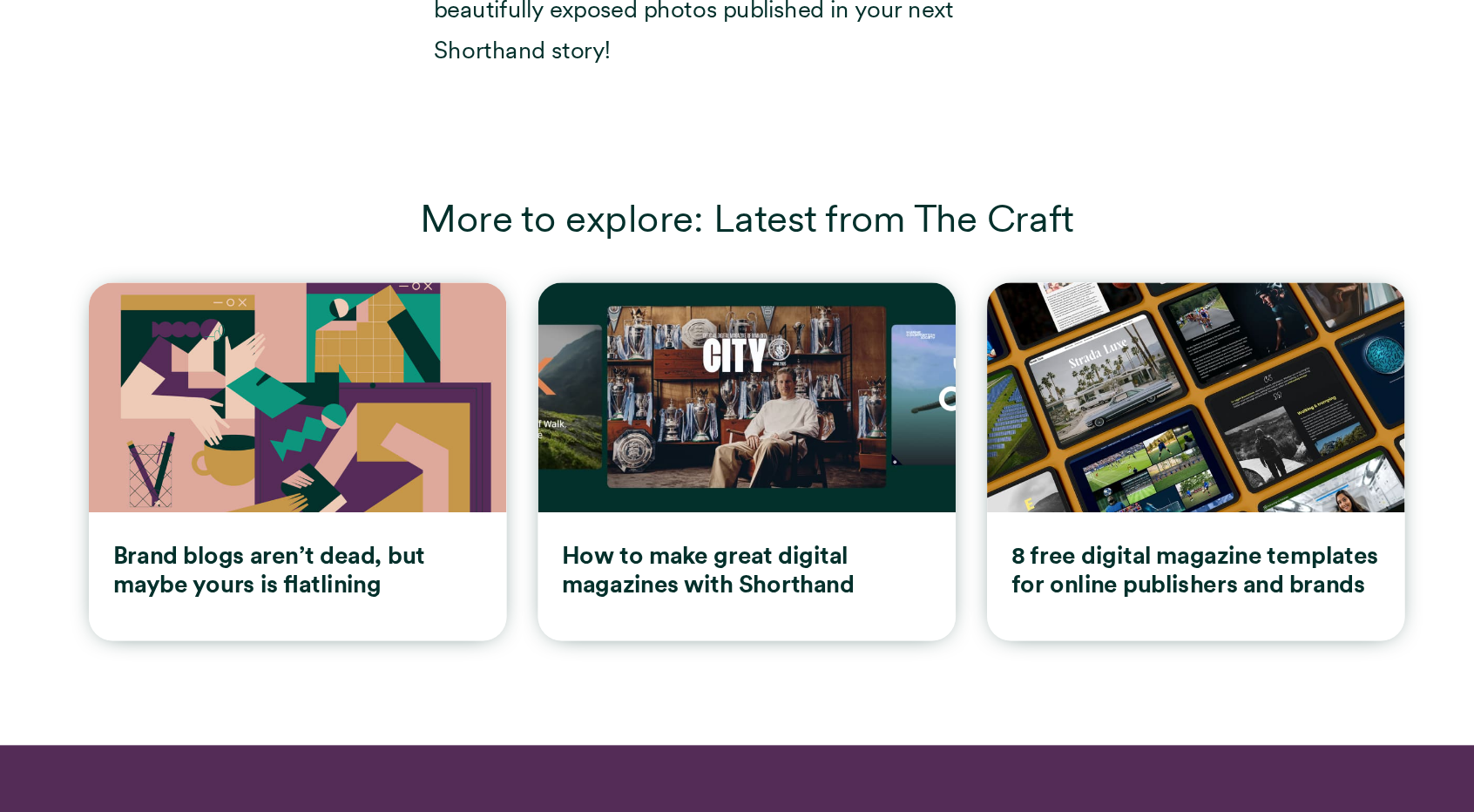
scroll to position [15667, 0]
